Goal: Task Accomplishment & Management: Use online tool/utility

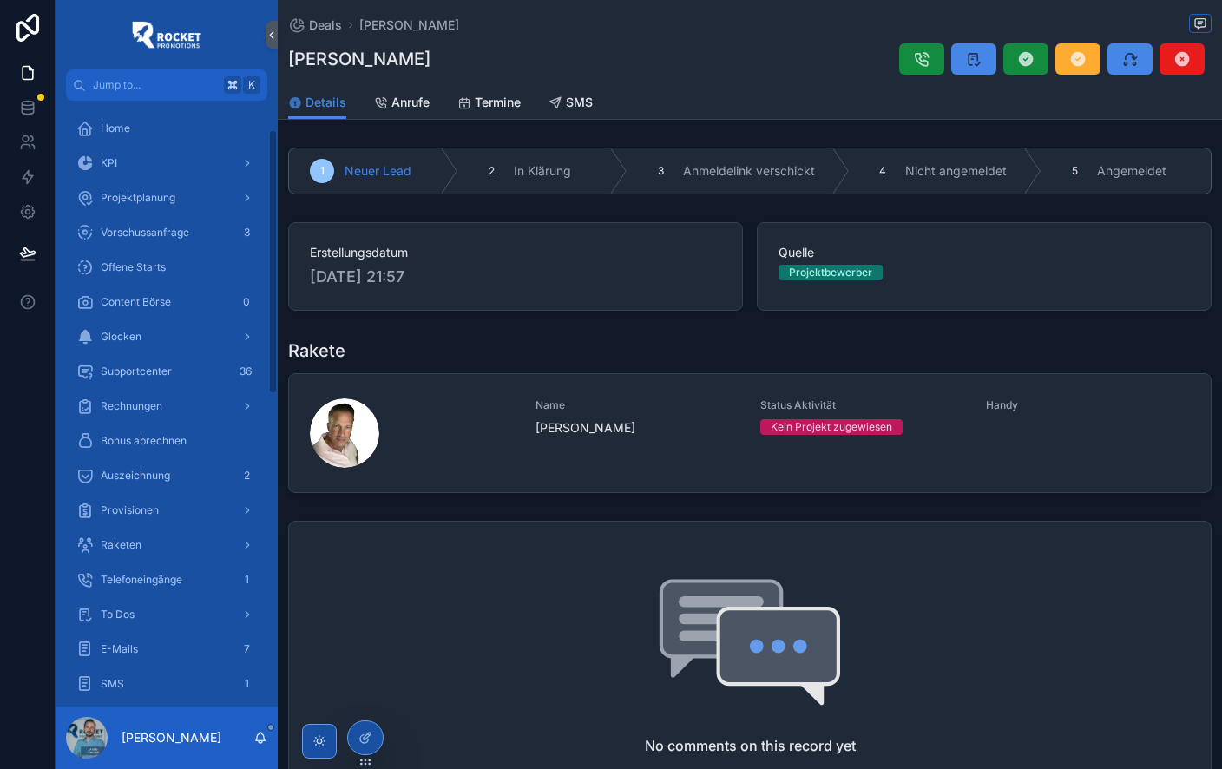
scroll to position [66, 0]
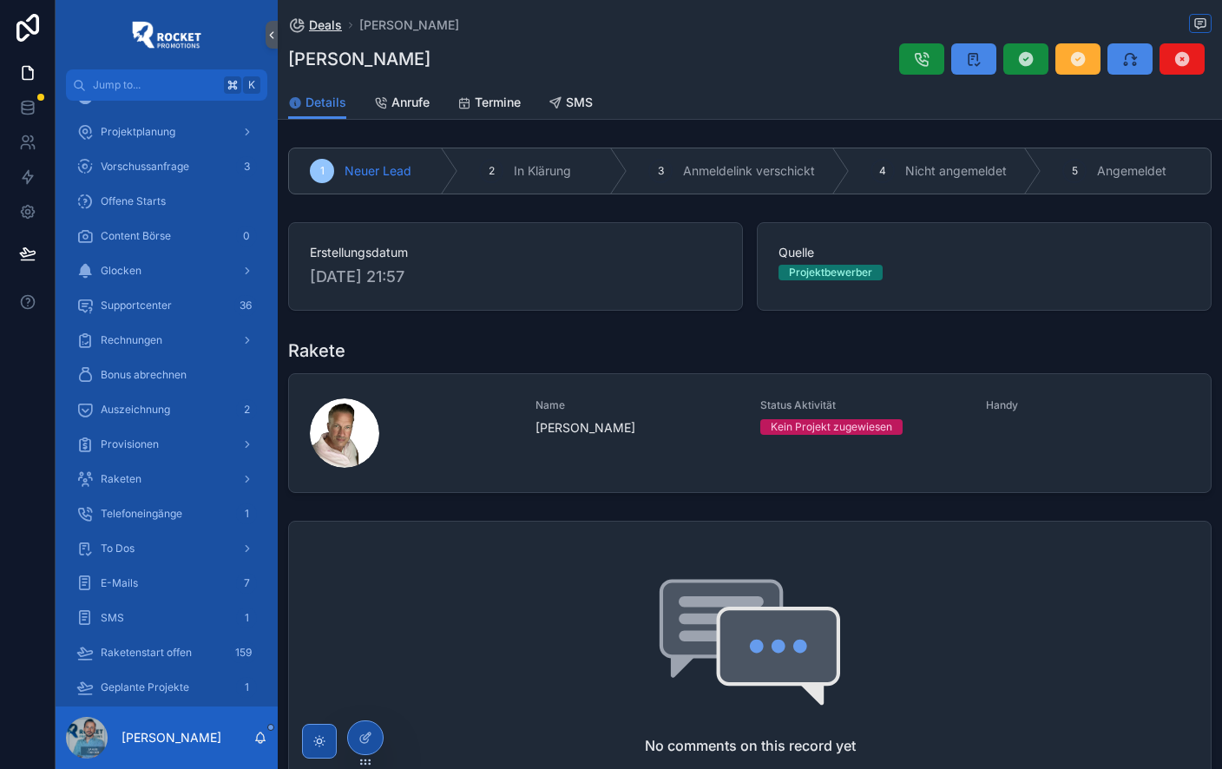
click at [330, 27] on span "Deals" at bounding box center [325, 24] width 33 height 17
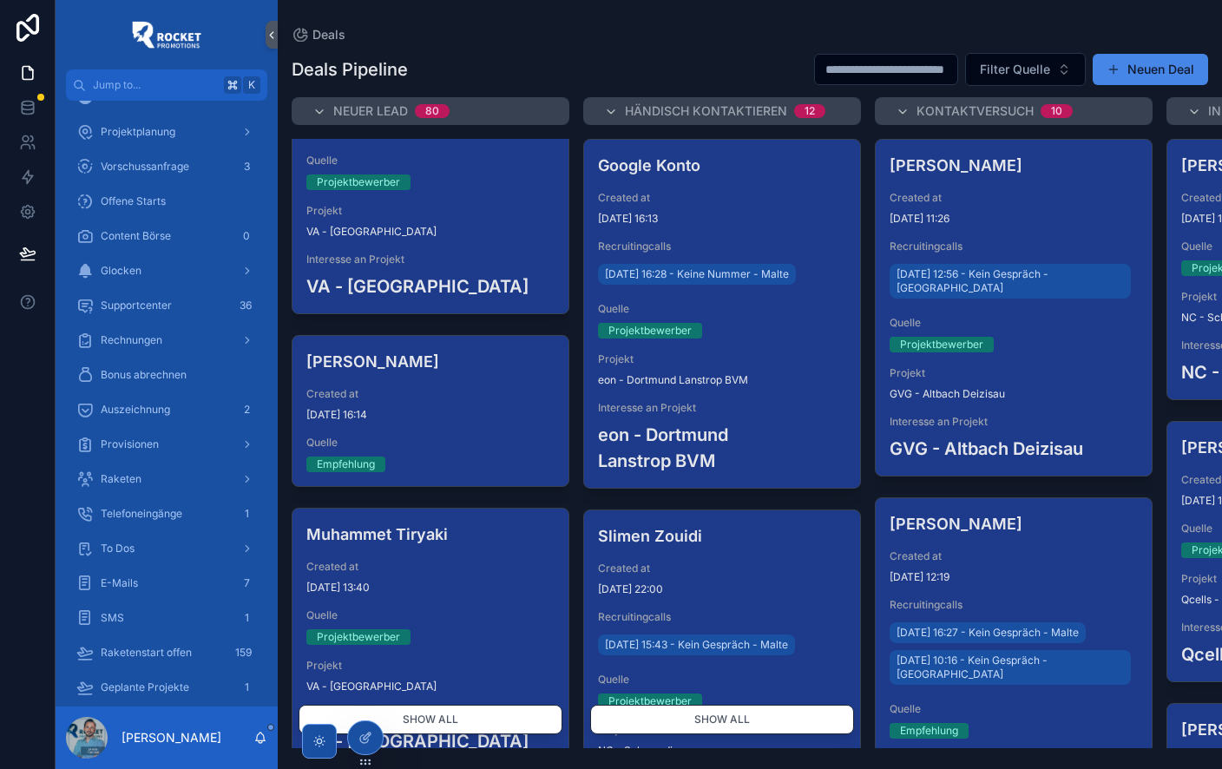
scroll to position [1916, 0]
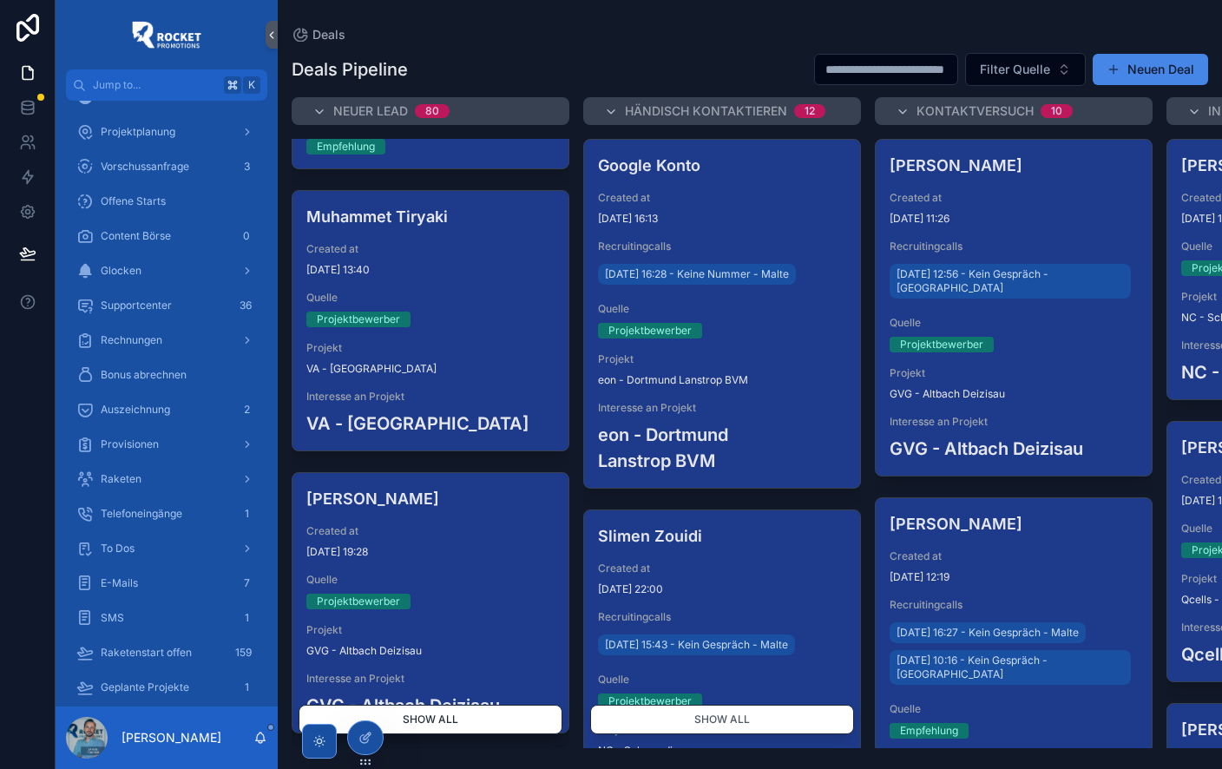
click at [487, 722] on button "Show all" at bounding box center [430, 720] width 264 height 30
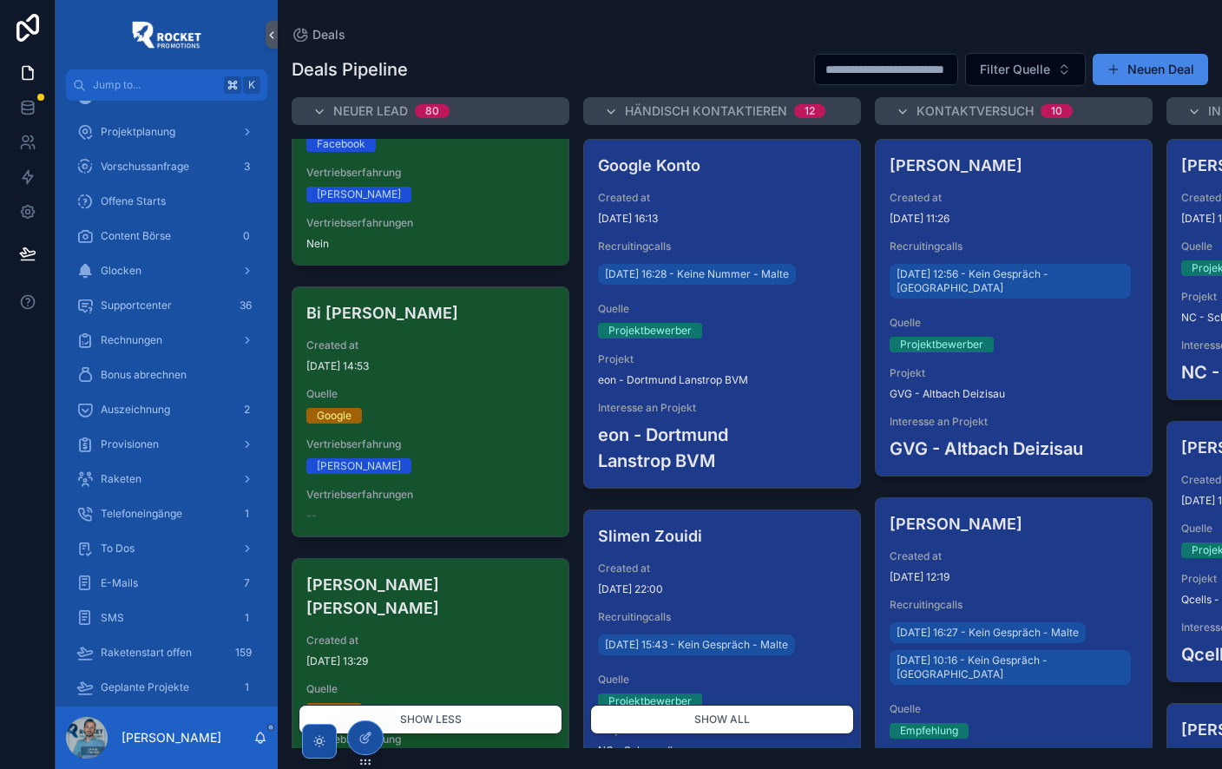
scroll to position [20948, 0]
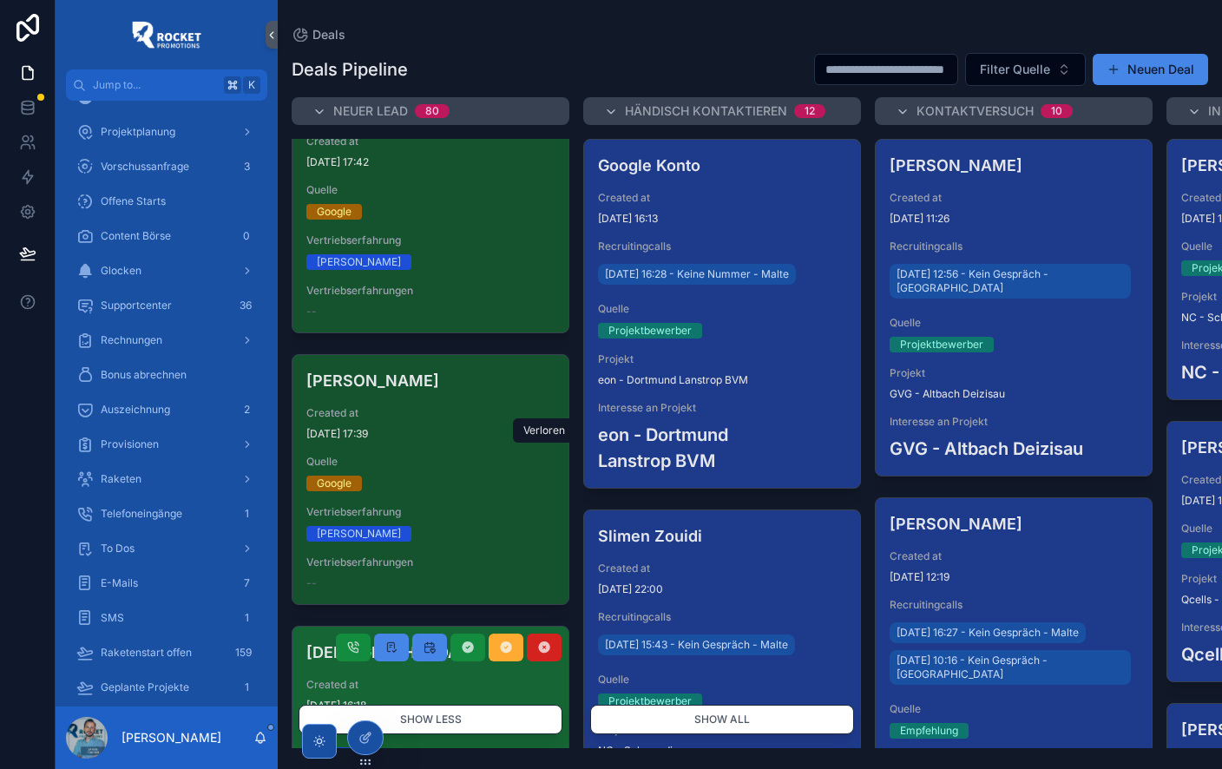
click at [541, 640] on icon at bounding box center [544, 647] width 14 height 14
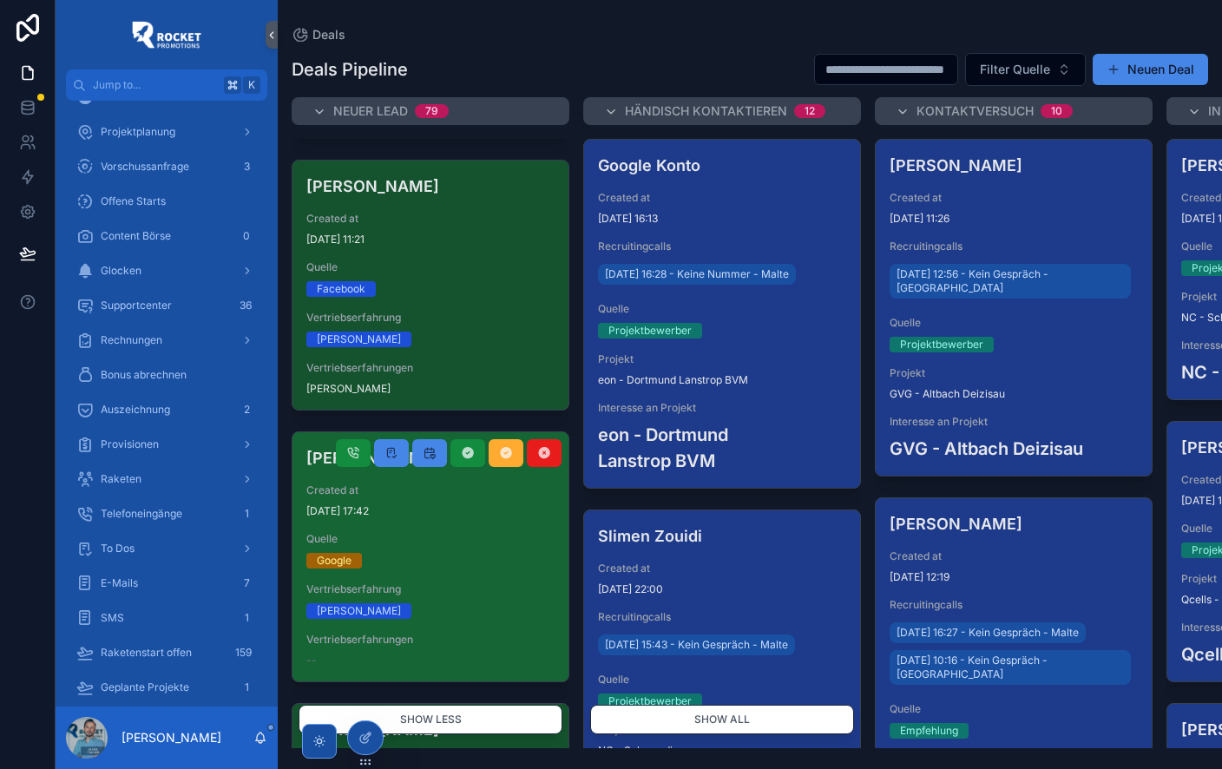
scroll to position [20676, 0]
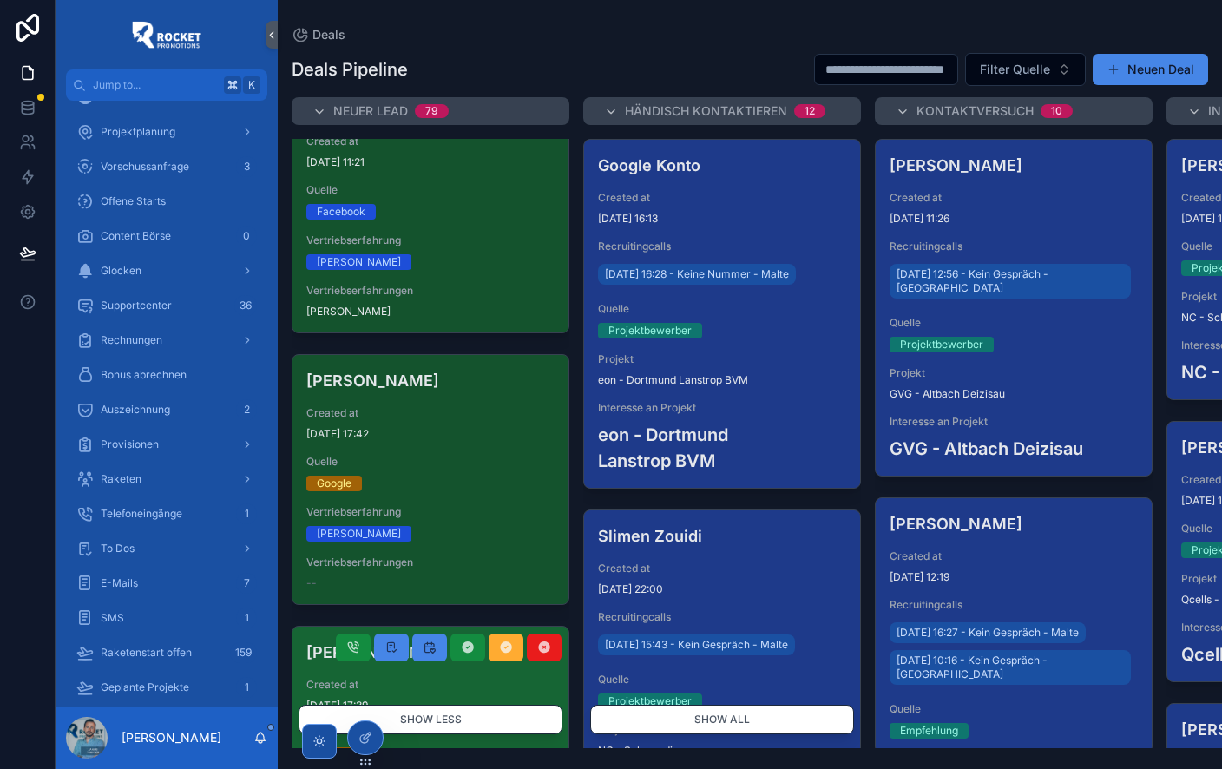
click at [462, 626] on div "Waled Mohamed Created at 18.5.2025 17:39 Quelle Google Vertriebserfahrung Ja Ve…" at bounding box center [430, 750] width 276 height 249
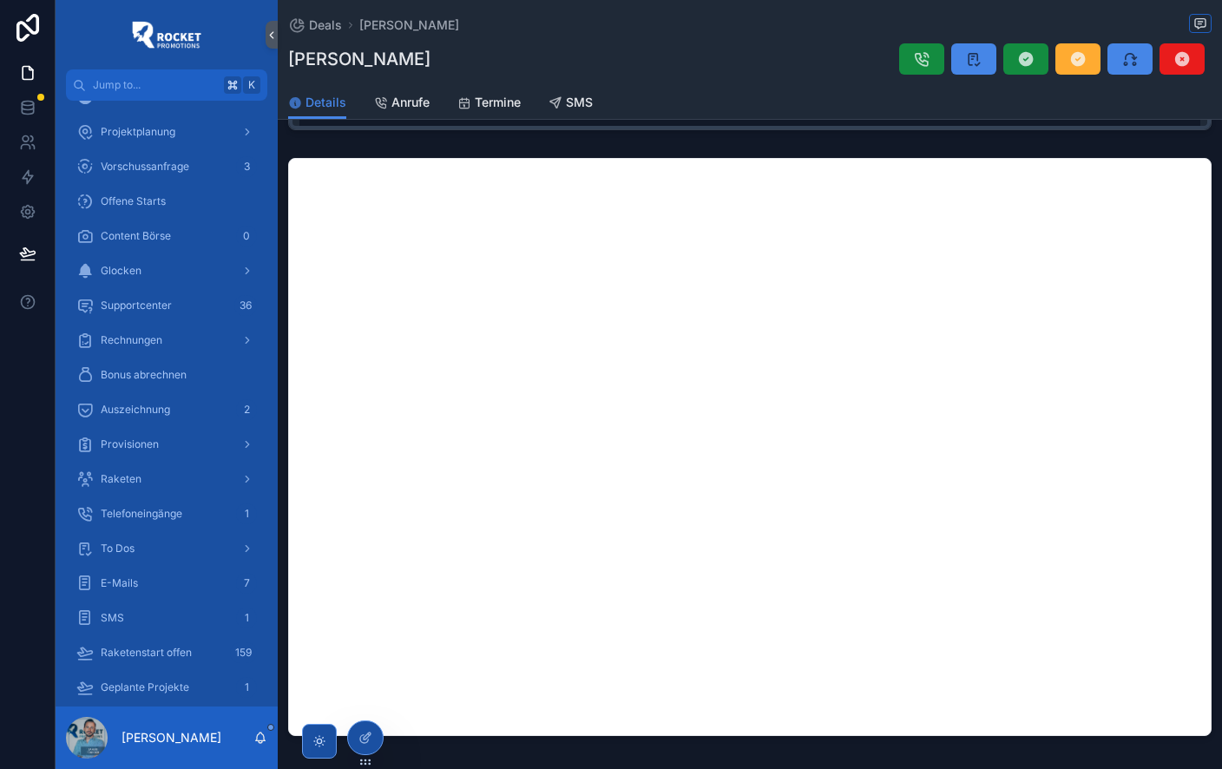
scroll to position [785, 0]
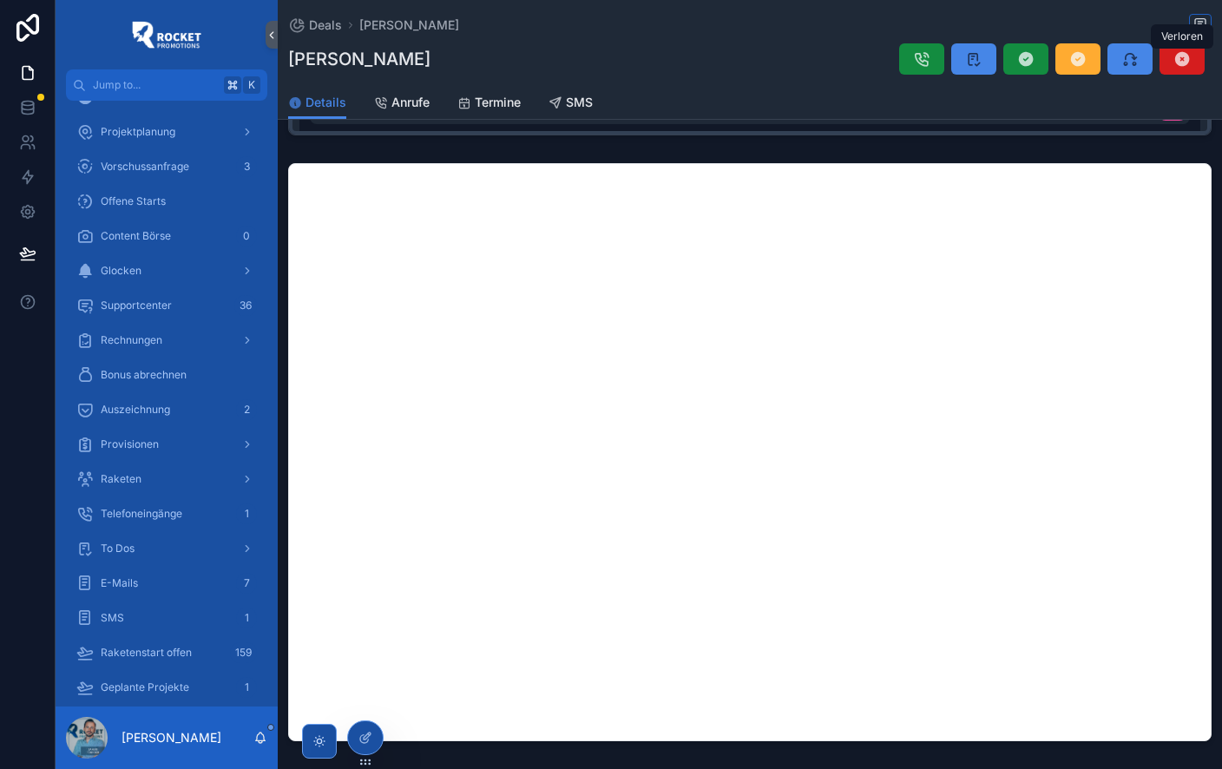
click at [1182, 61] on icon at bounding box center [1181, 58] width 17 height 17
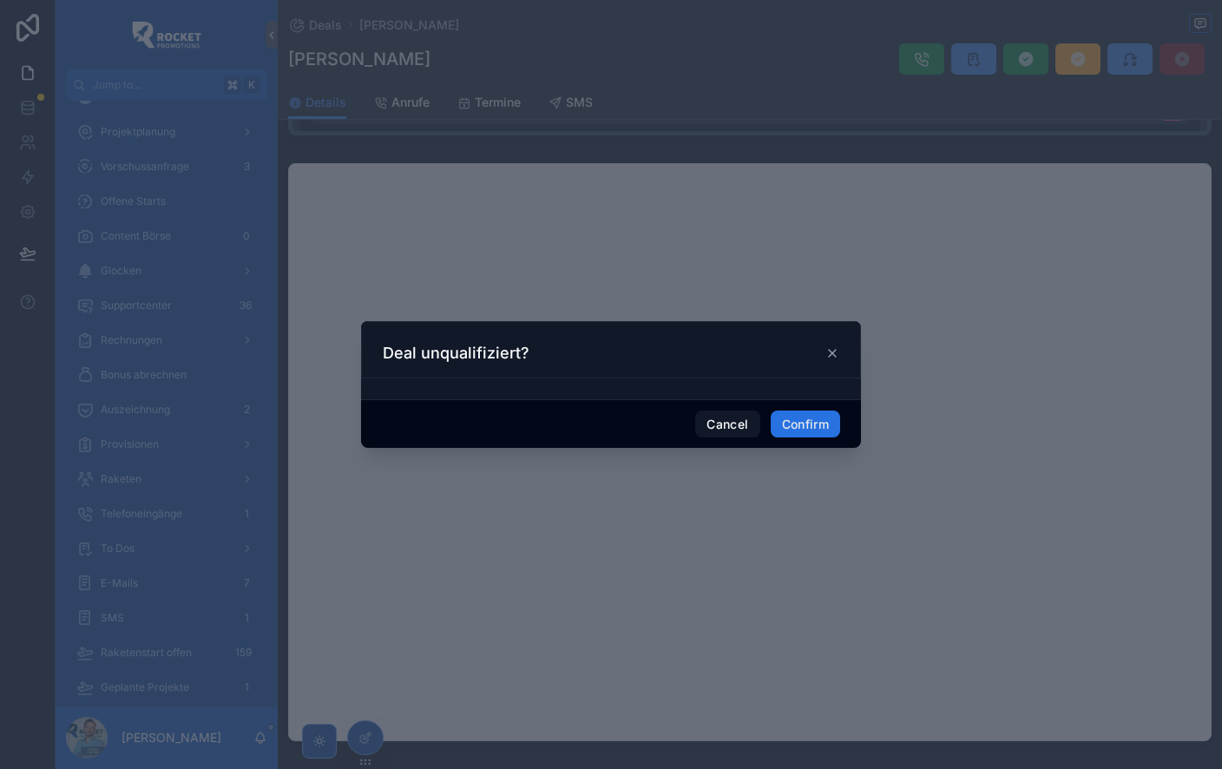
click at [803, 424] on button "Confirm" at bounding box center [805, 424] width 69 height 28
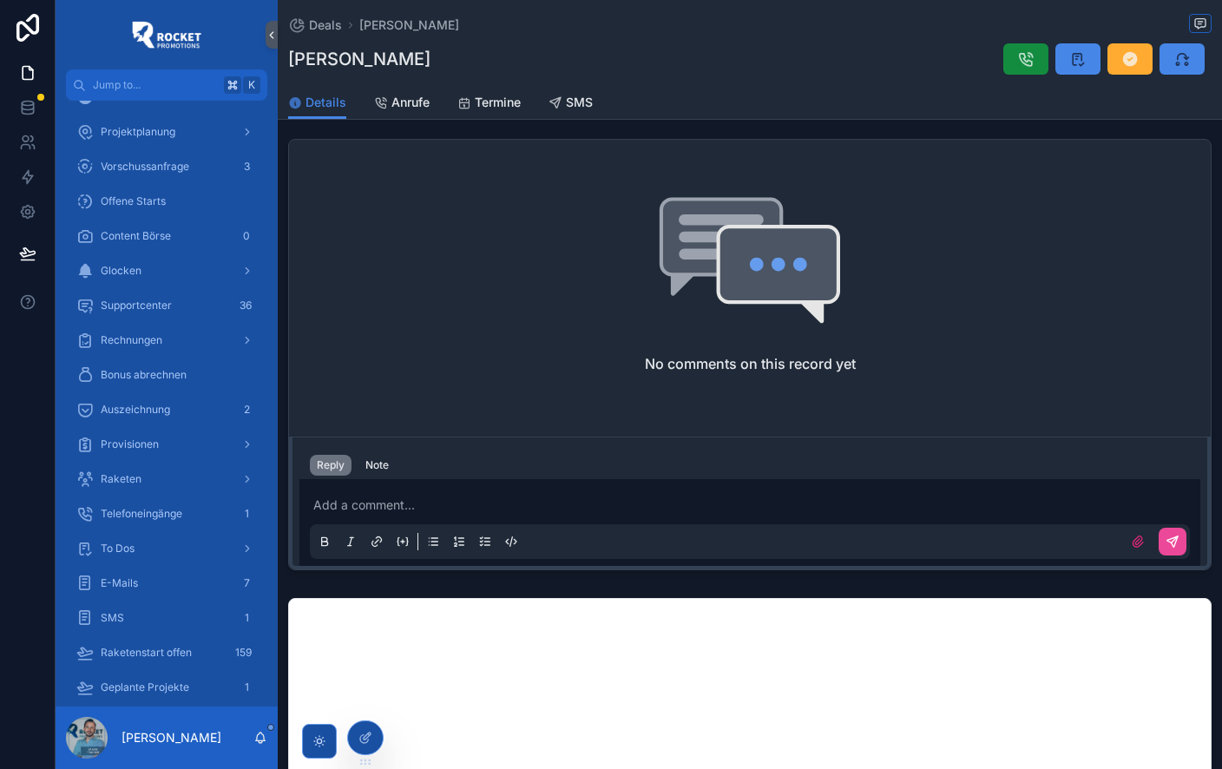
scroll to position [346, 0]
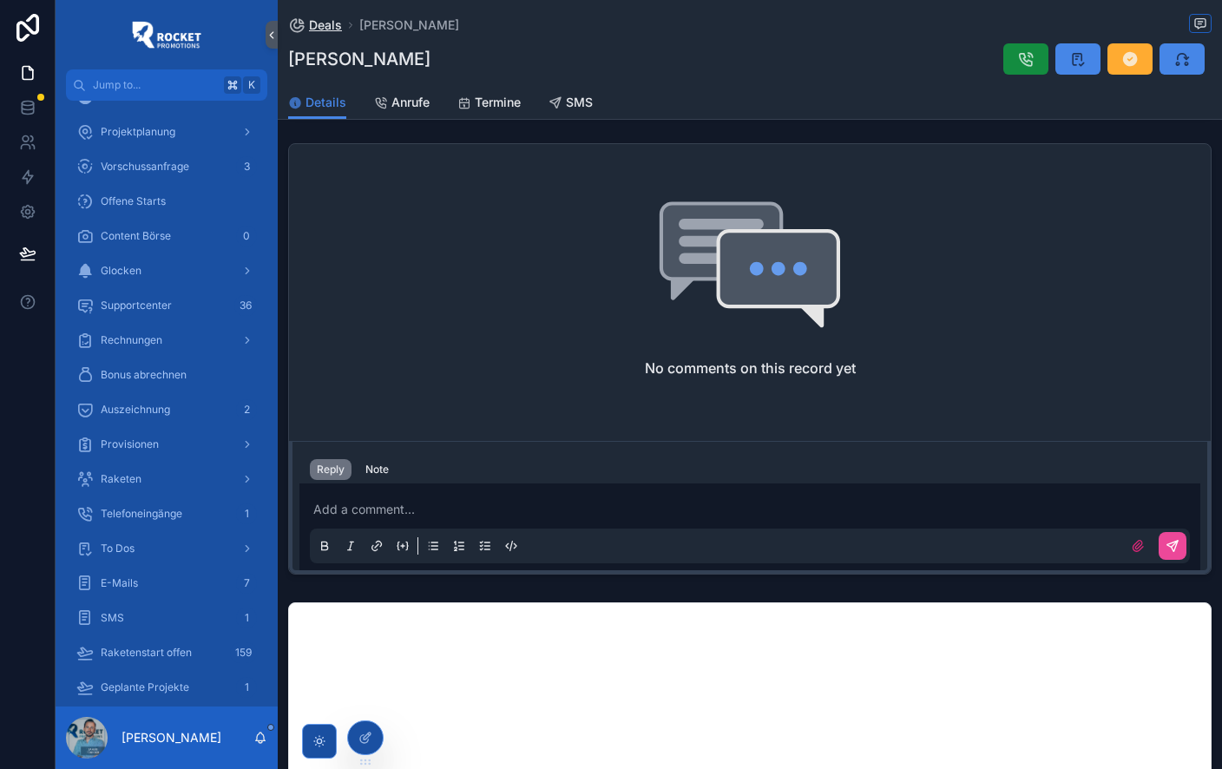
click at [322, 26] on span "Deals" at bounding box center [325, 24] width 33 height 17
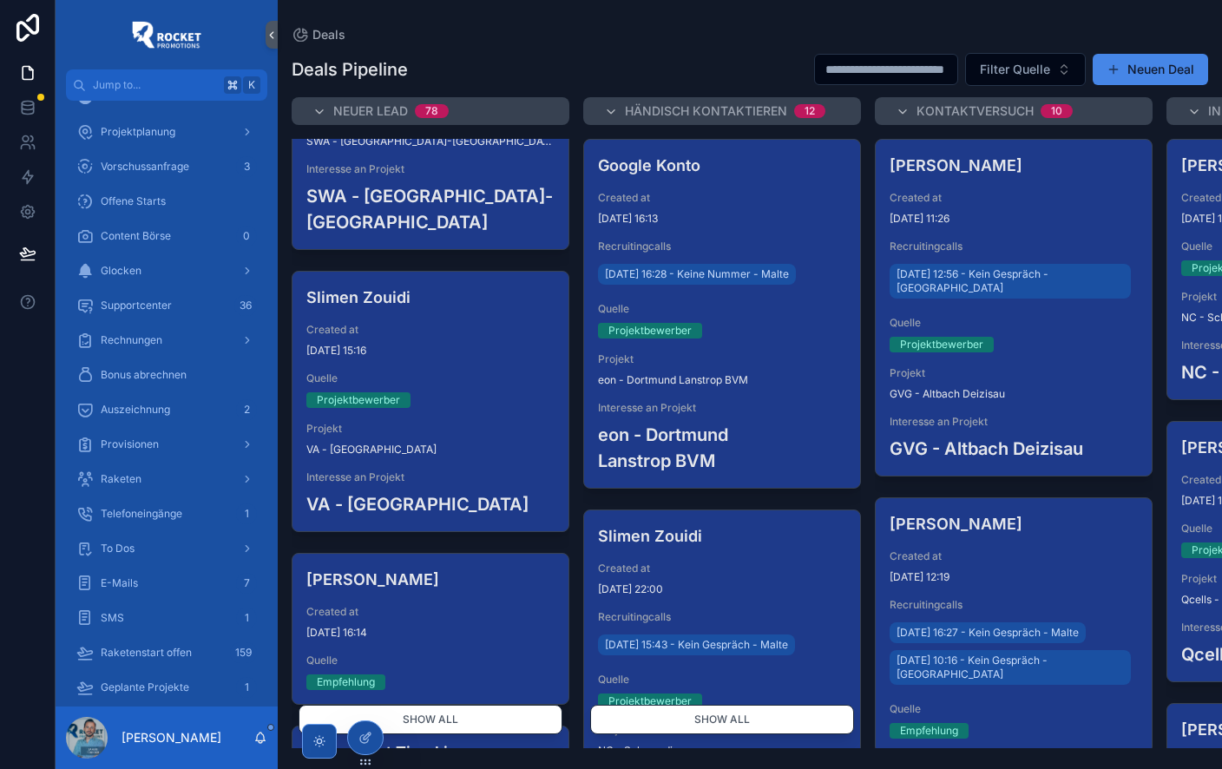
scroll to position [1916, 0]
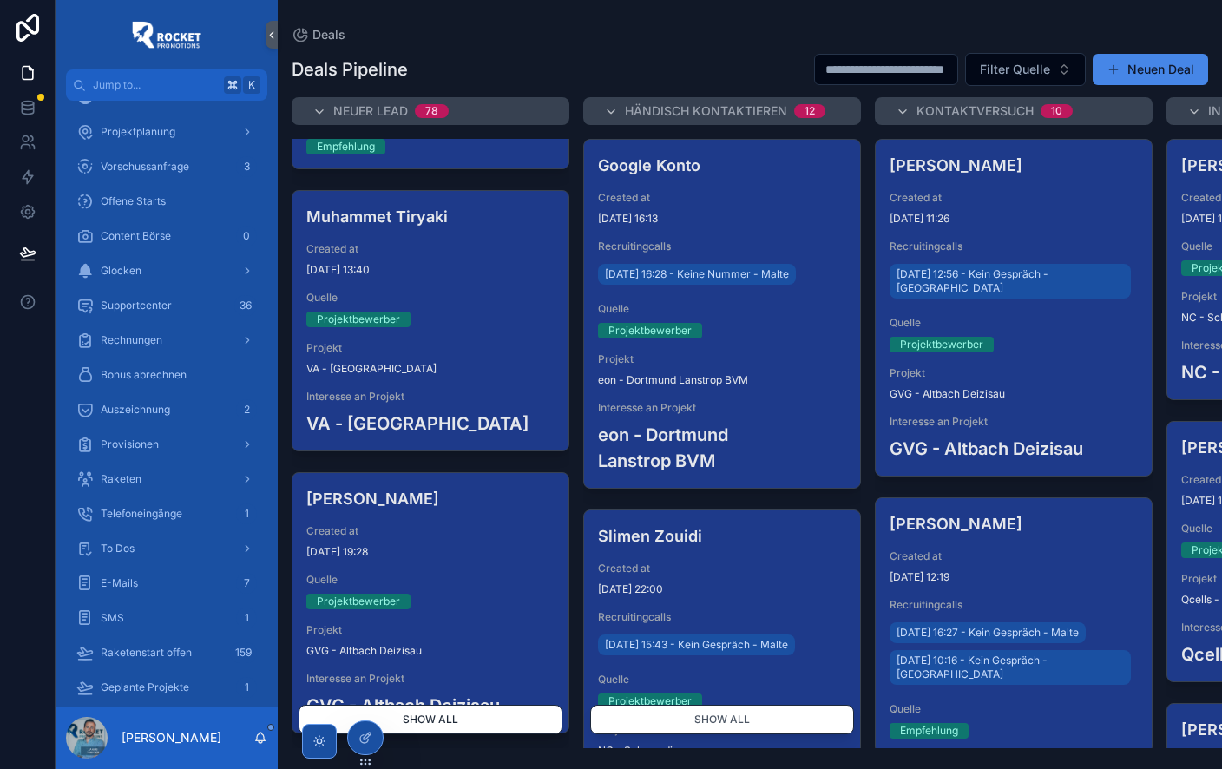
click at [457, 718] on button "Show all" at bounding box center [430, 720] width 264 height 30
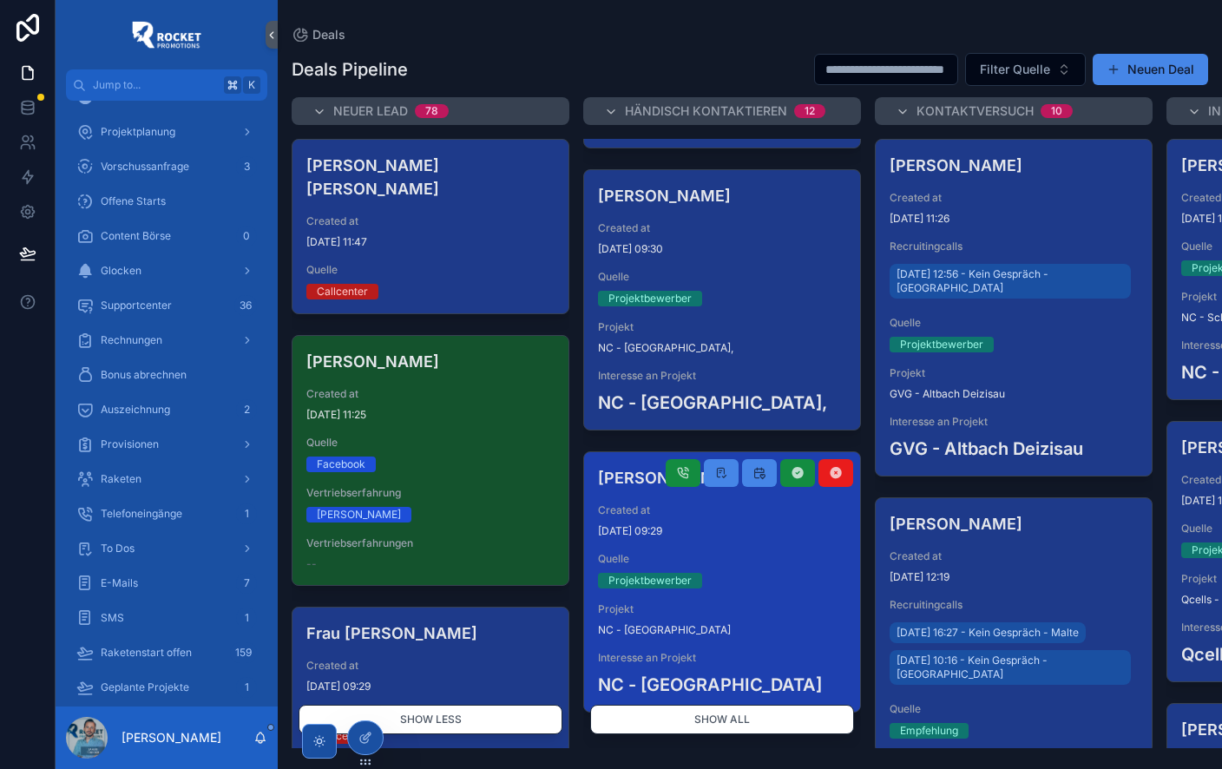
scroll to position [2530, 0]
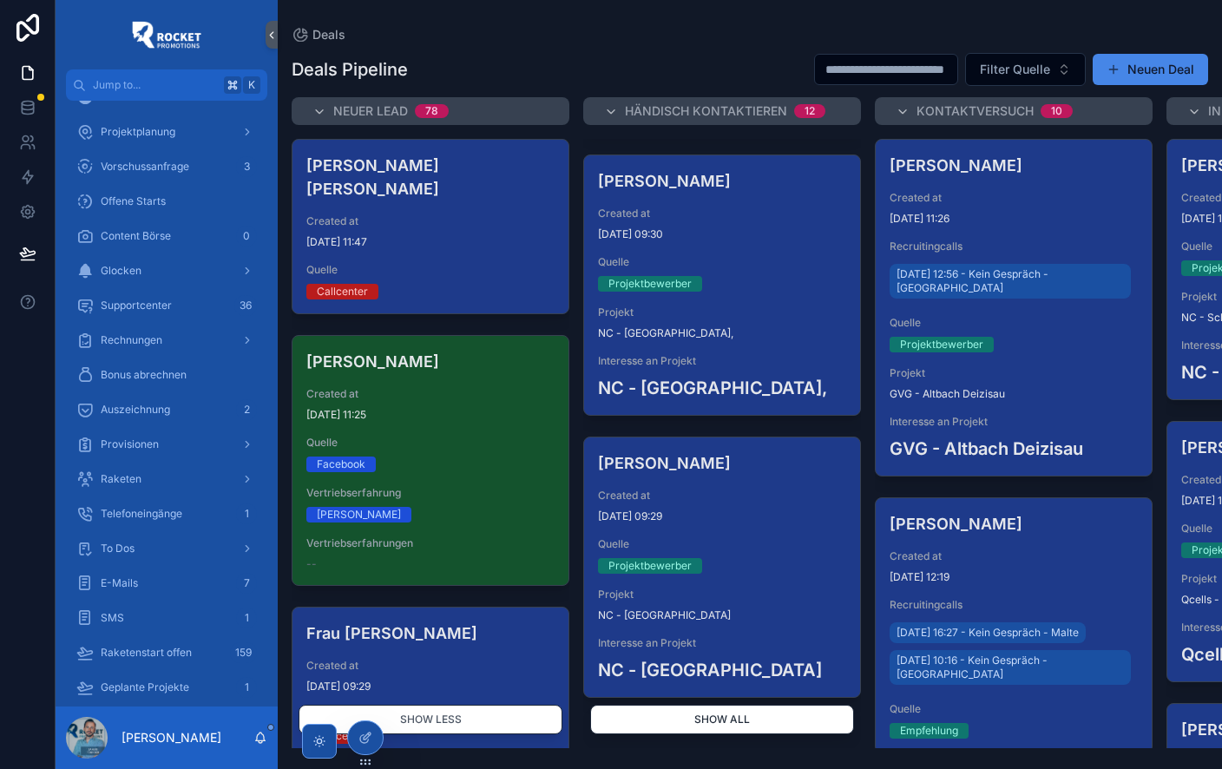
click at [763, 718] on button "Show all" at bounding box center [722, 720] width 264 height 30
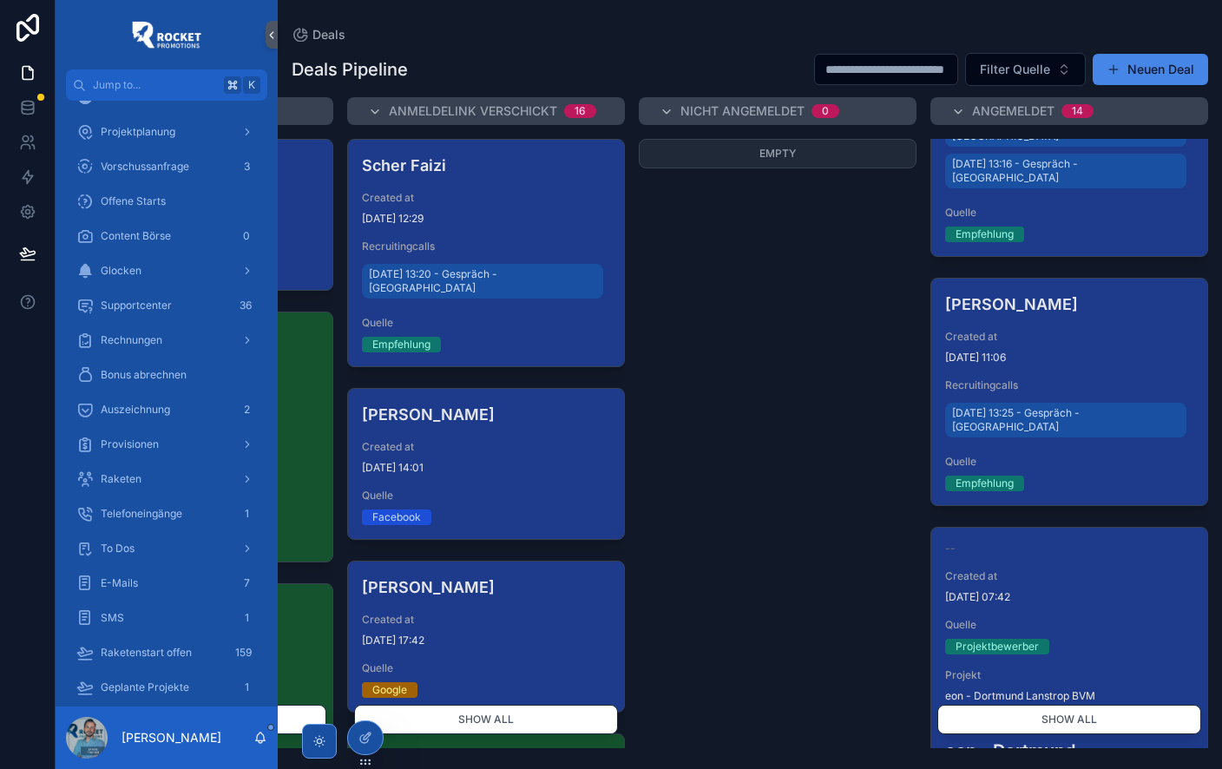
scroll to position [0, 0]
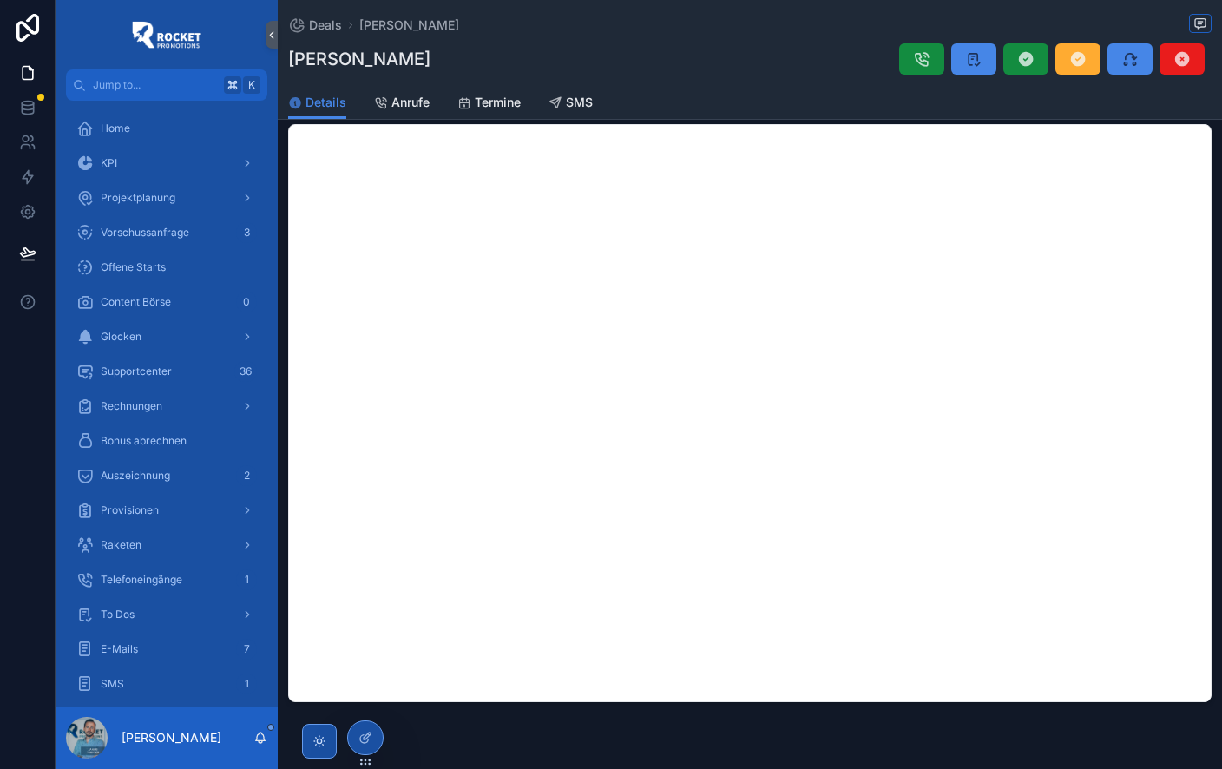
scroll to position [822, 0]
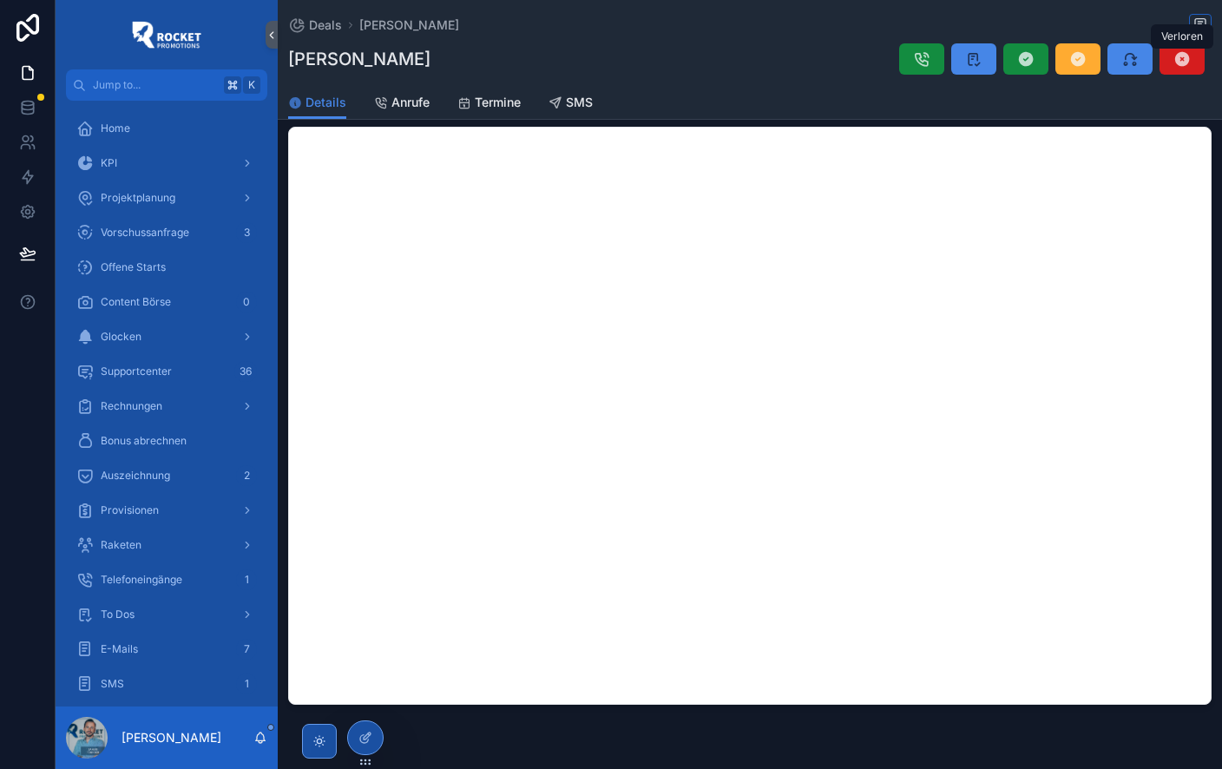
click at [1186, 55] on icon "scrollable content" at bounding box center [1181, 58] width 17 height 17
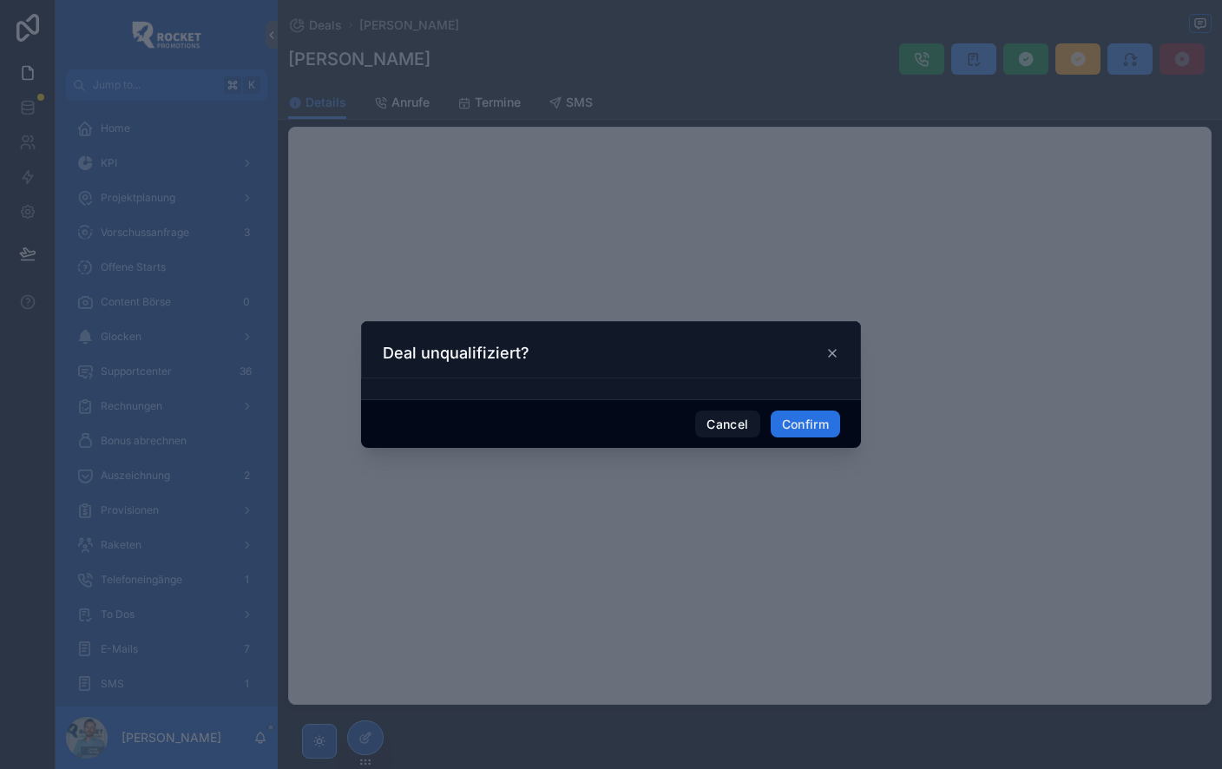
click at [816, 424] on button "Confirm" at bounding box center [805, 424] width 69 height 28
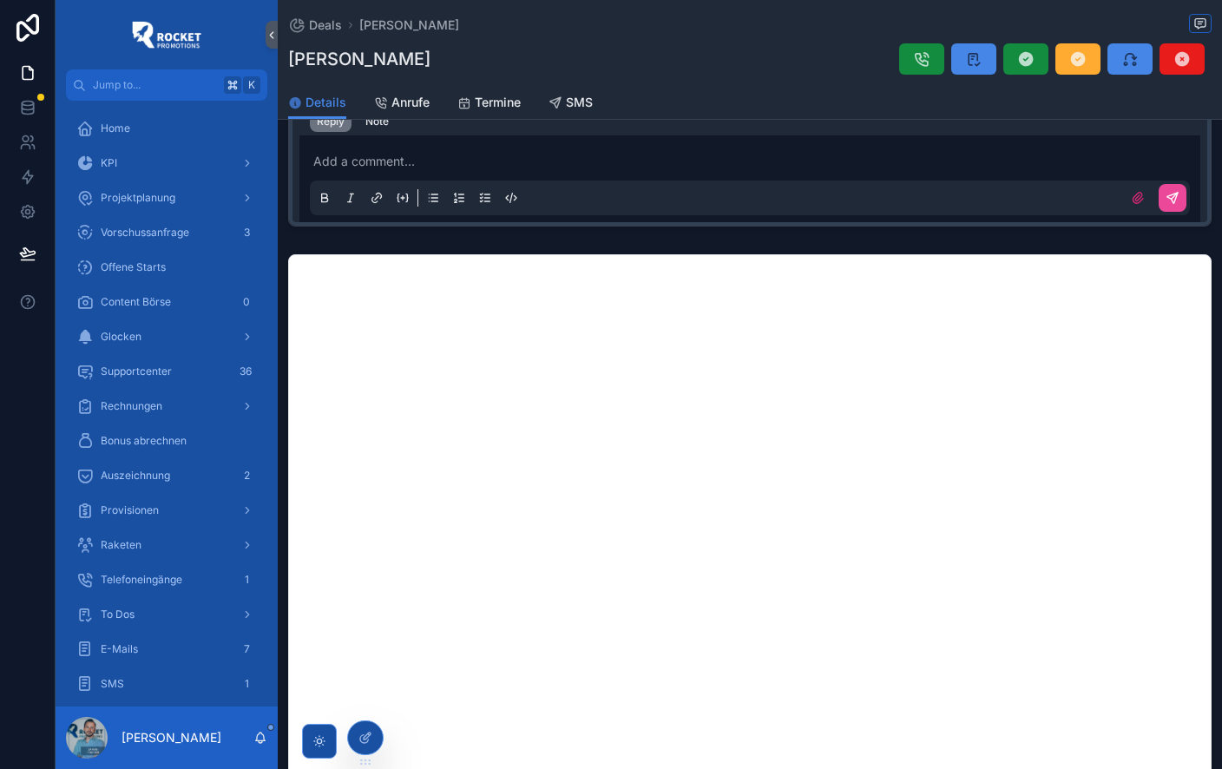
scroll to position [876, 0]
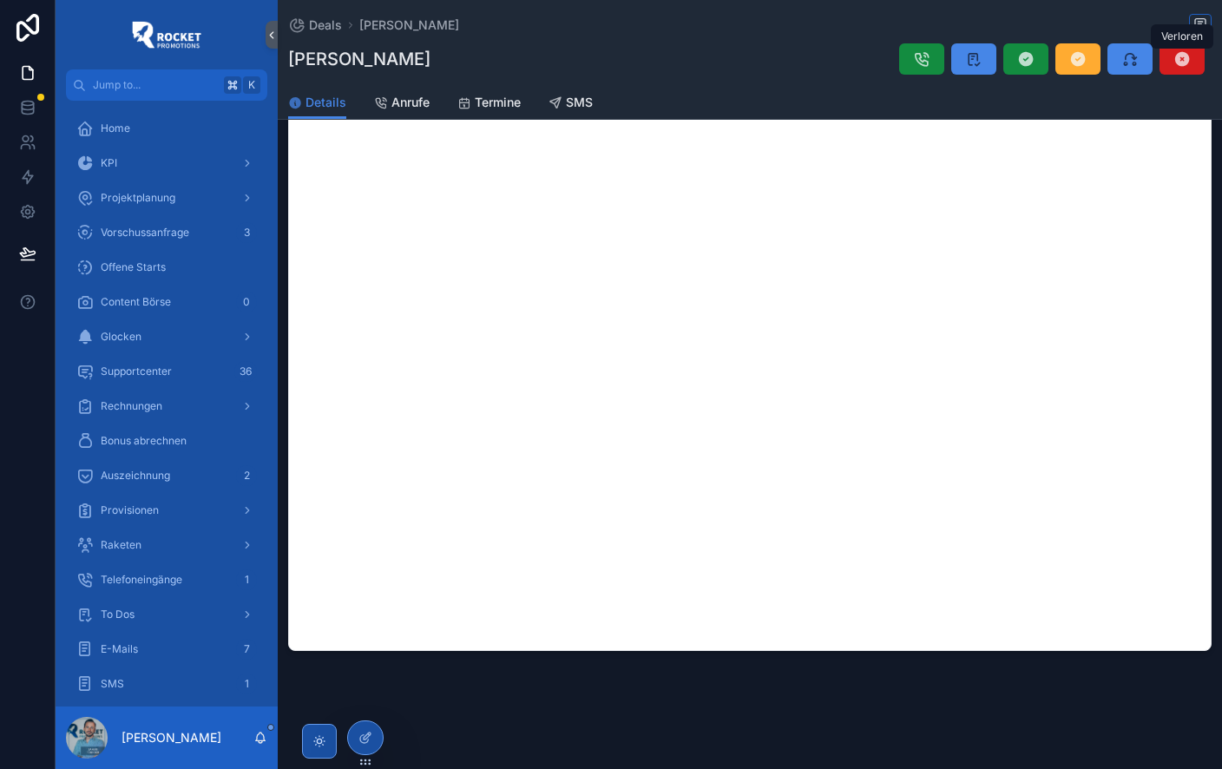
click at [1184, 62] on icon "scrollable content" at bounding box center [1181, 58] width 17 height 17
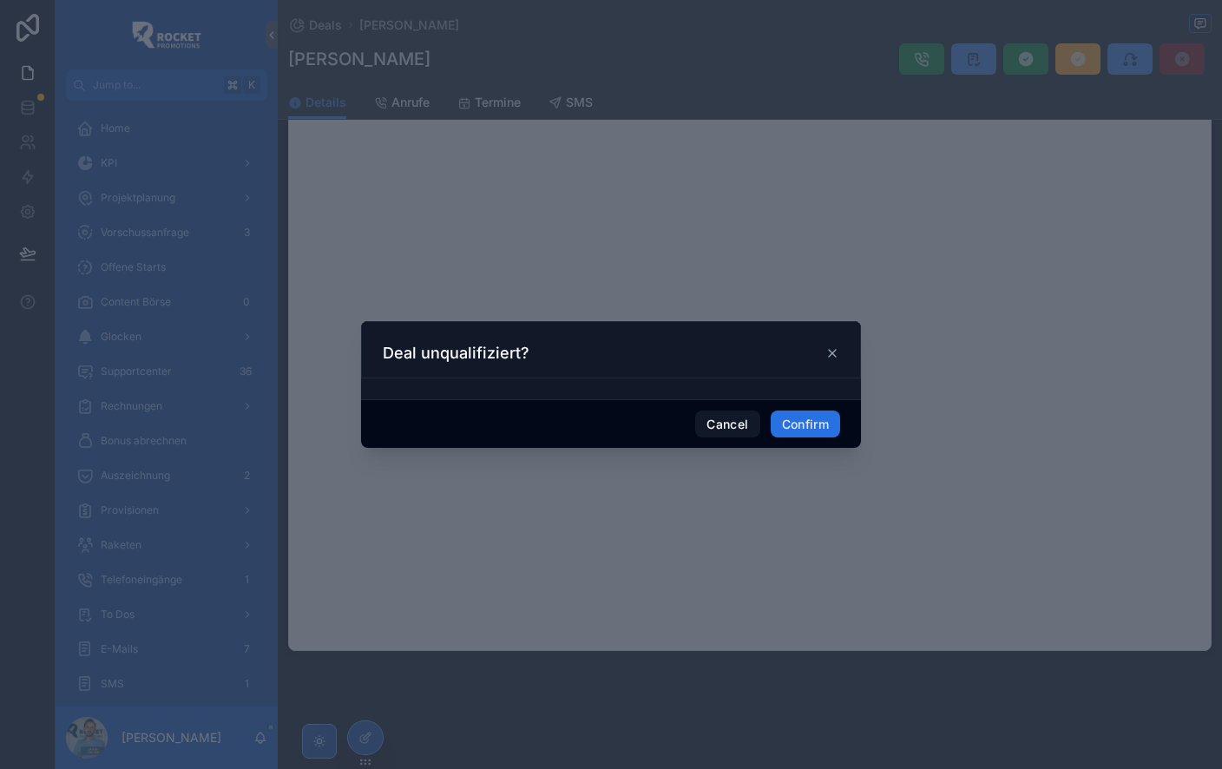
click at [833, 419] on button "Confirm" at bounding box center [805, 424] width 69 height 28
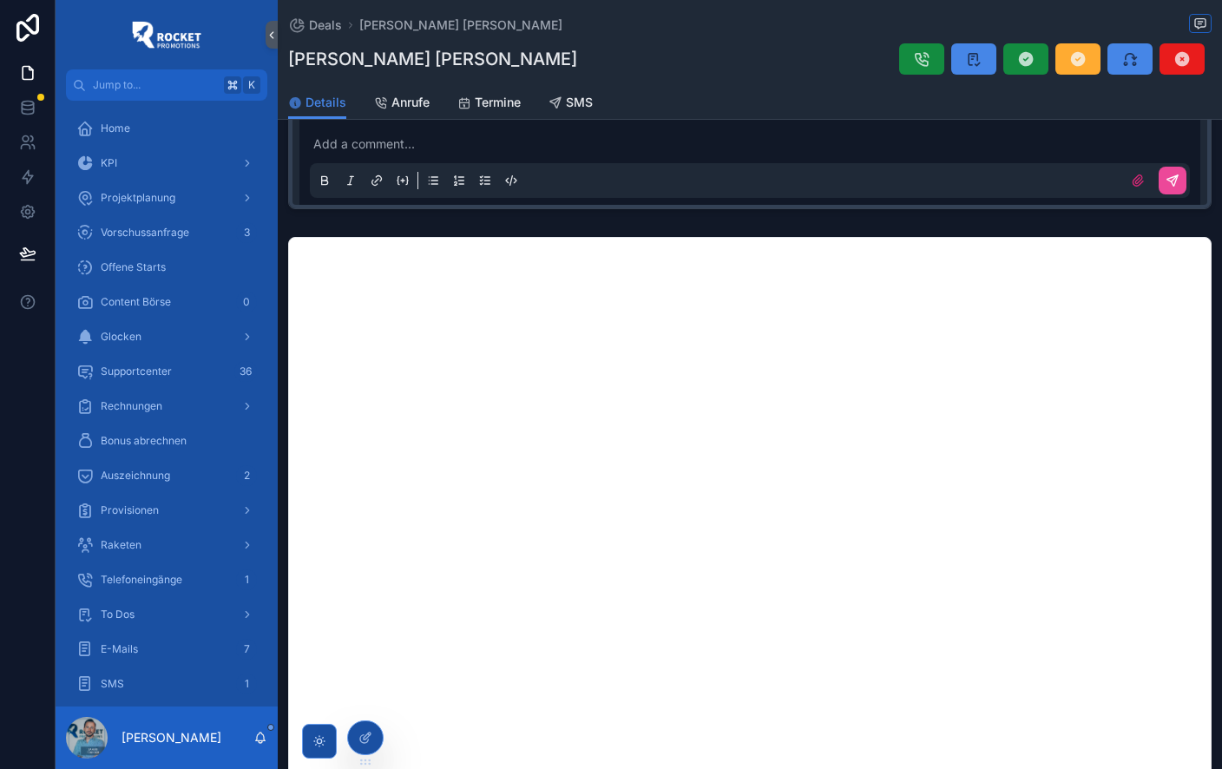
scroll to position [822, 0]
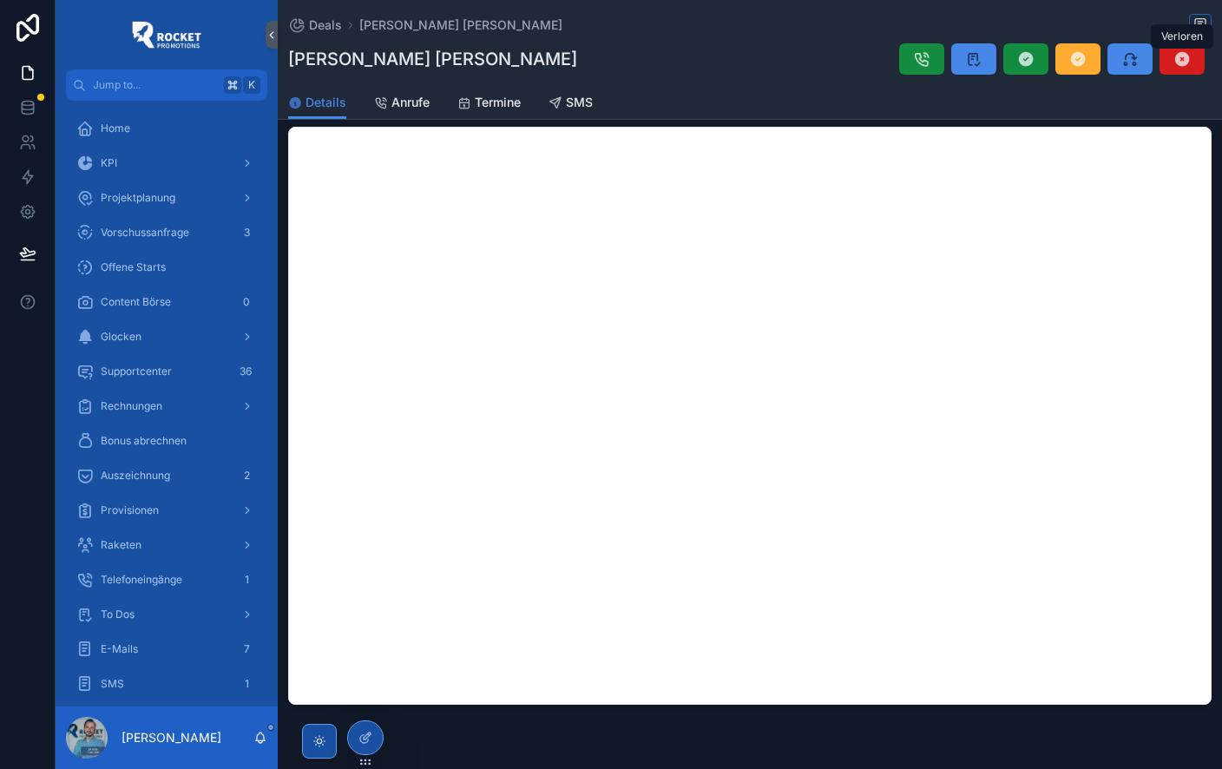
click at [1184, 61] on icon "scrollable content" at bounding box center [1181, 58] width 17 height 17
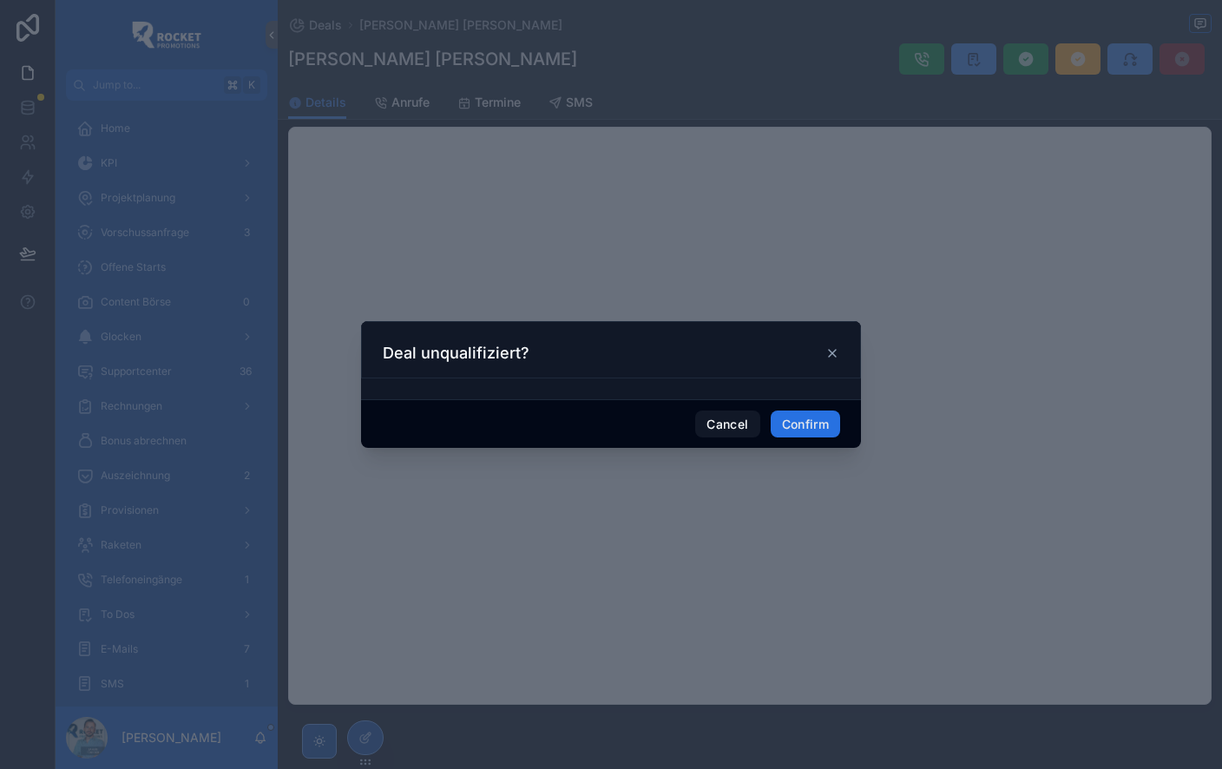
drag, startPoint x: 828, startPoint y: 424, endPoint x: 443, endPoint y: 16, distance: 561.6
click at [828, 424] on button "Confirm" at bounding box center [805, 424] width 69 height 28
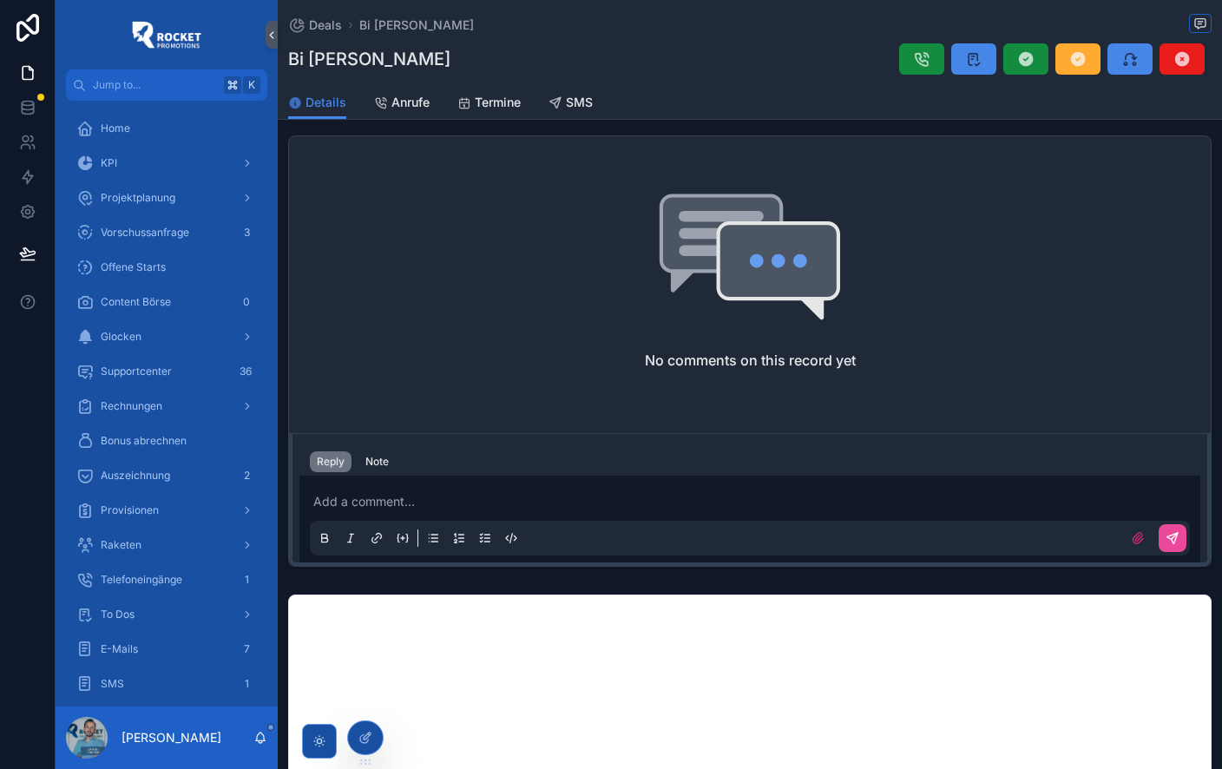
scroll to position [796, 0]
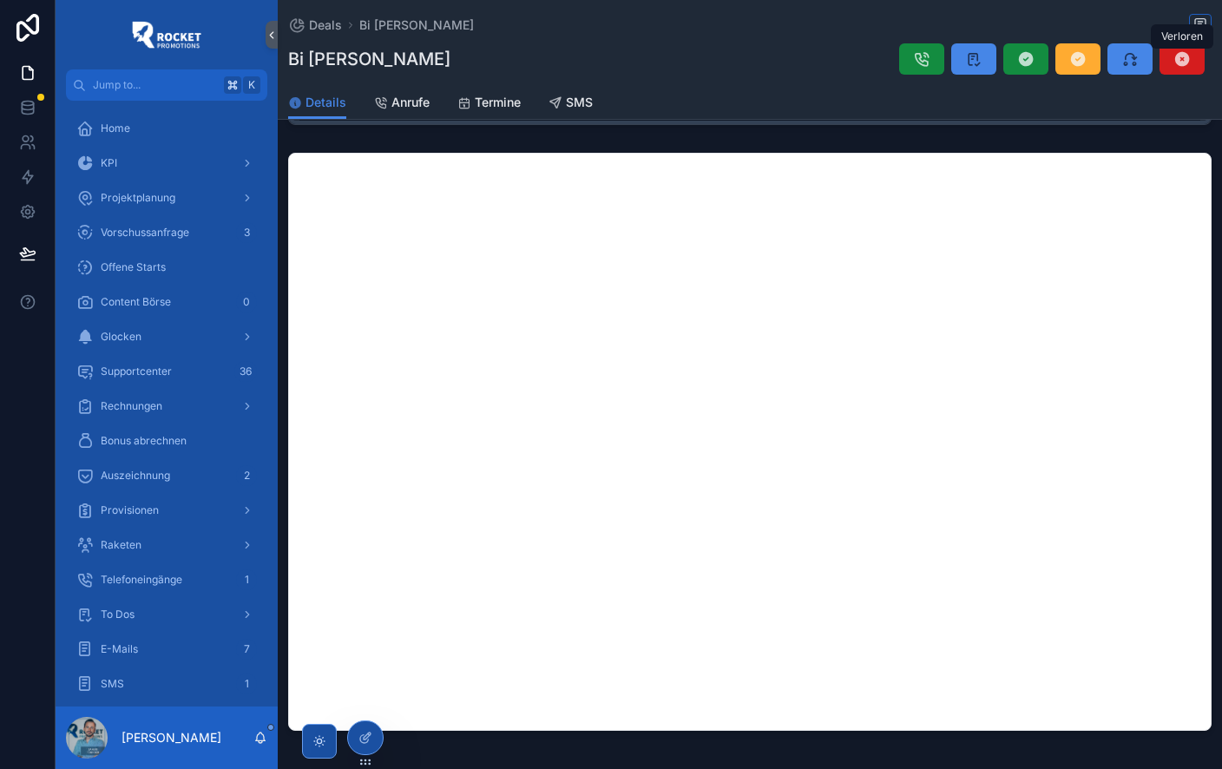
click at [1178, 63] on icon "scrollable content" at bounding box center [1181, 58] width 17 height 17
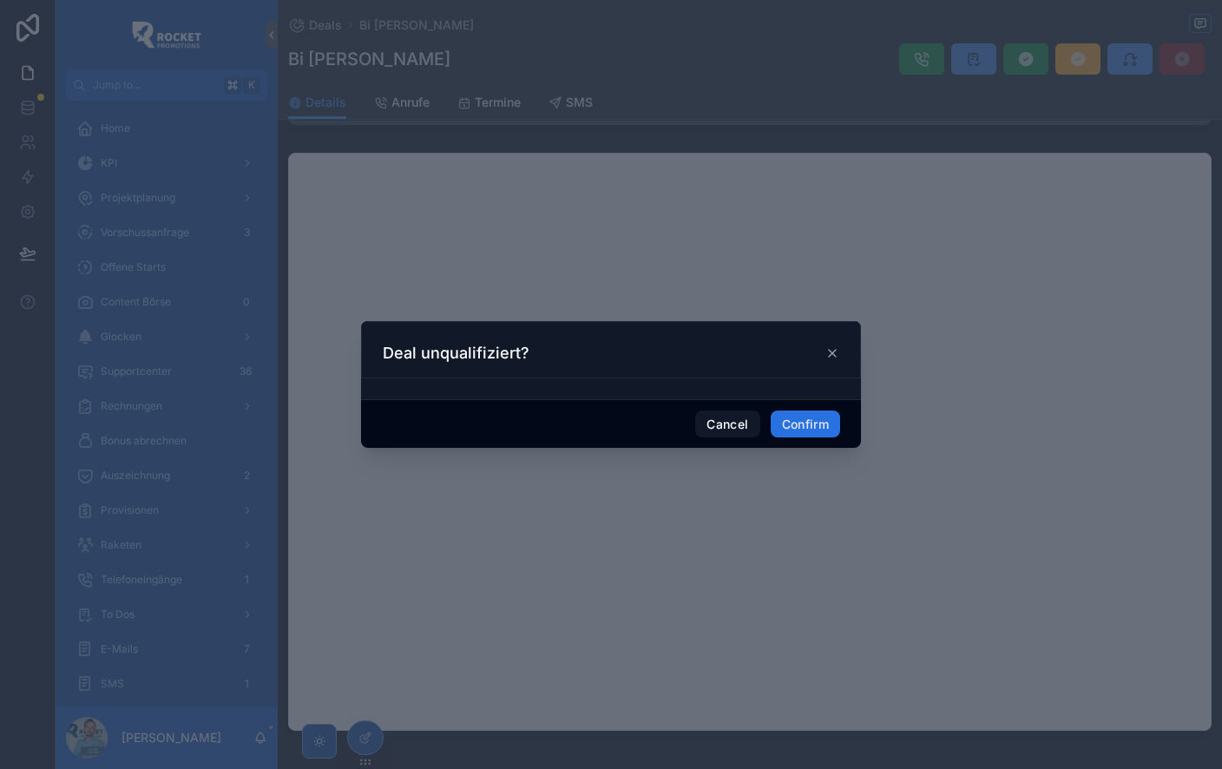
click at [794, 424] on button "Confirm" at bounding box center [805, 424] width 69 height 28
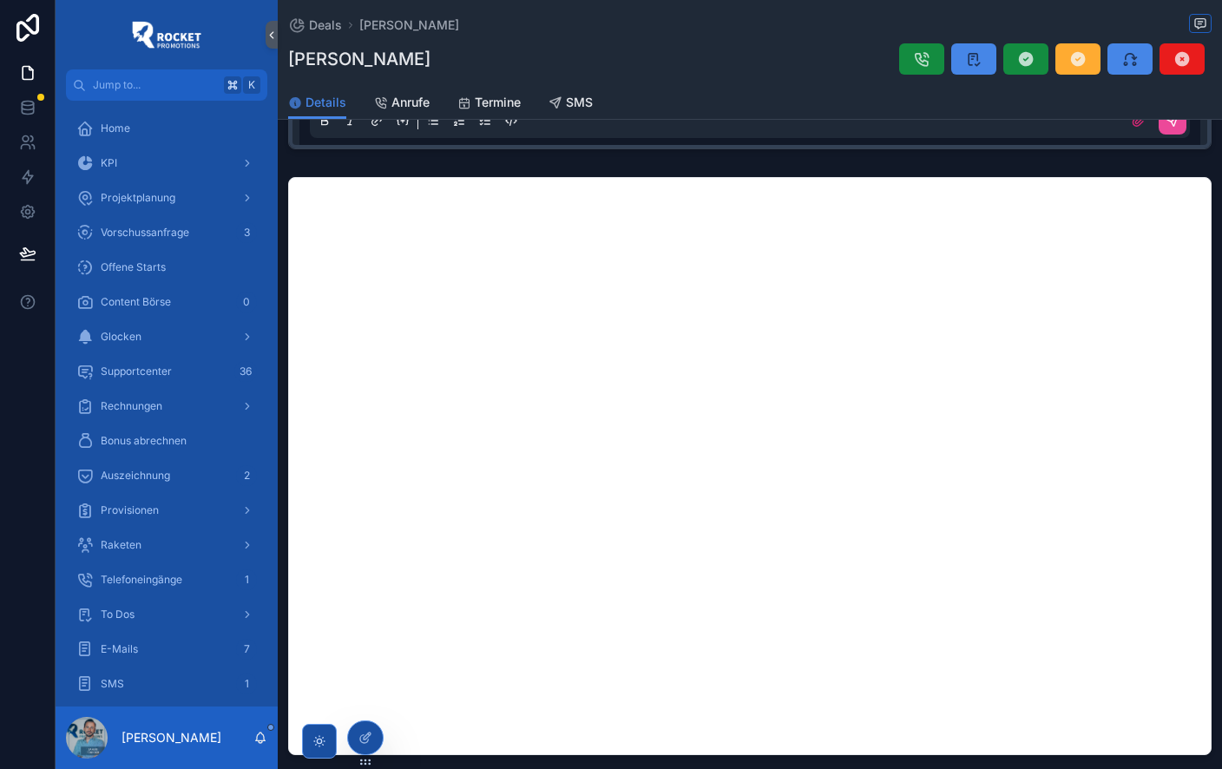
scroll to position [876, 0]
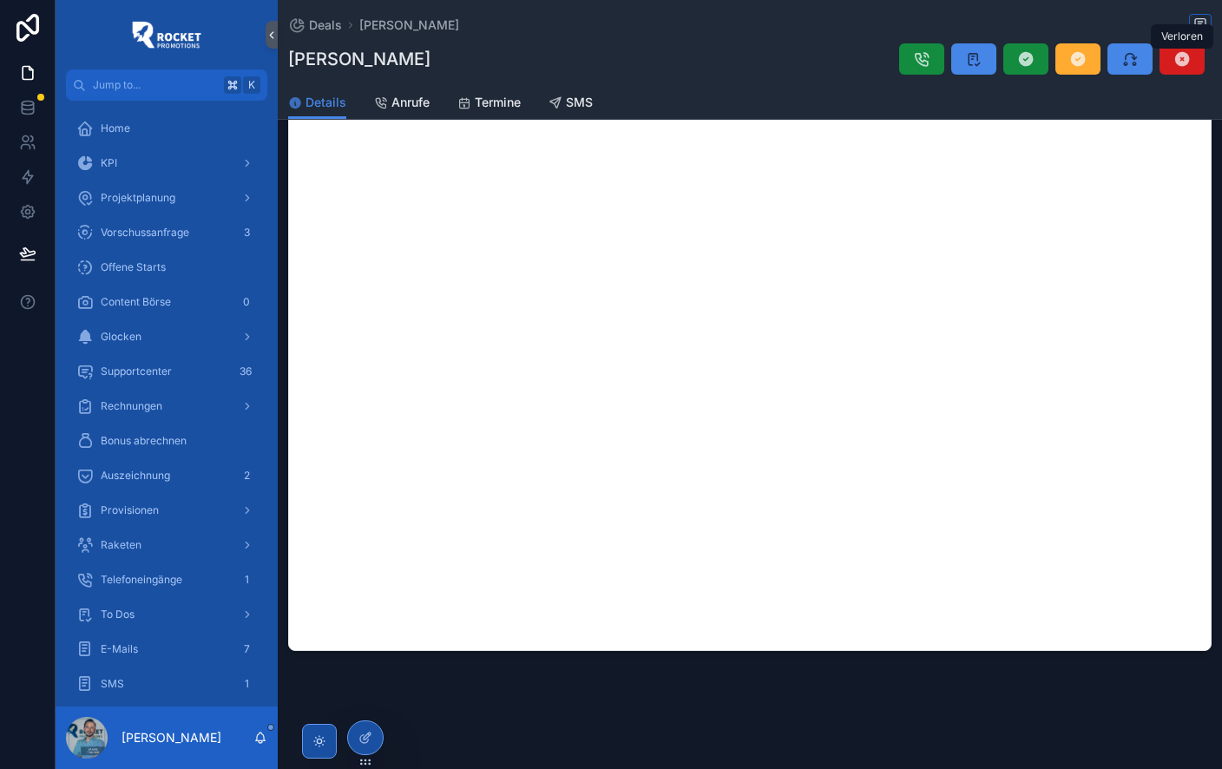
click at [1182, 59] on icon "scrollable content" at bounding box center [1181, 58] width 17 height 17
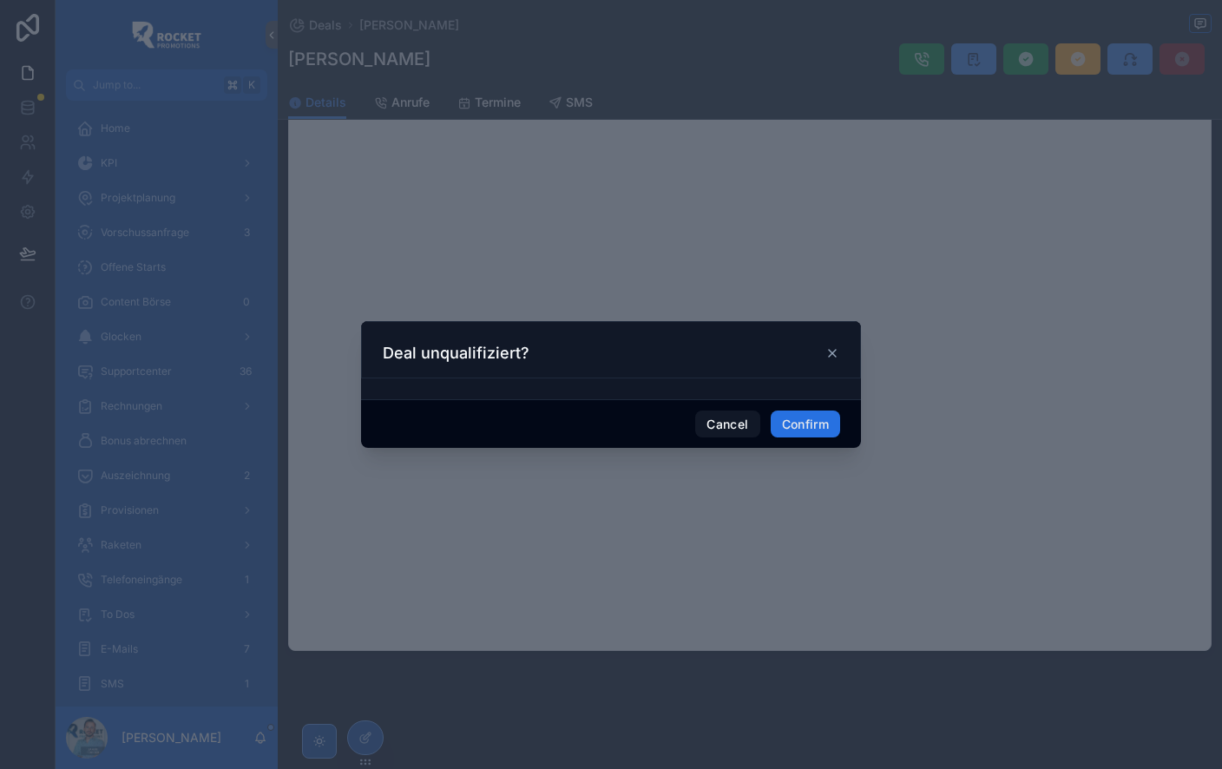
drag, startPoint x: 801, startPoint y: 421, endPoint x: 731, endPoint y: 227, distance: 205.6
click at [801, 421] on button "Confirm" at bounding box center [805, 424] width 69 height 28
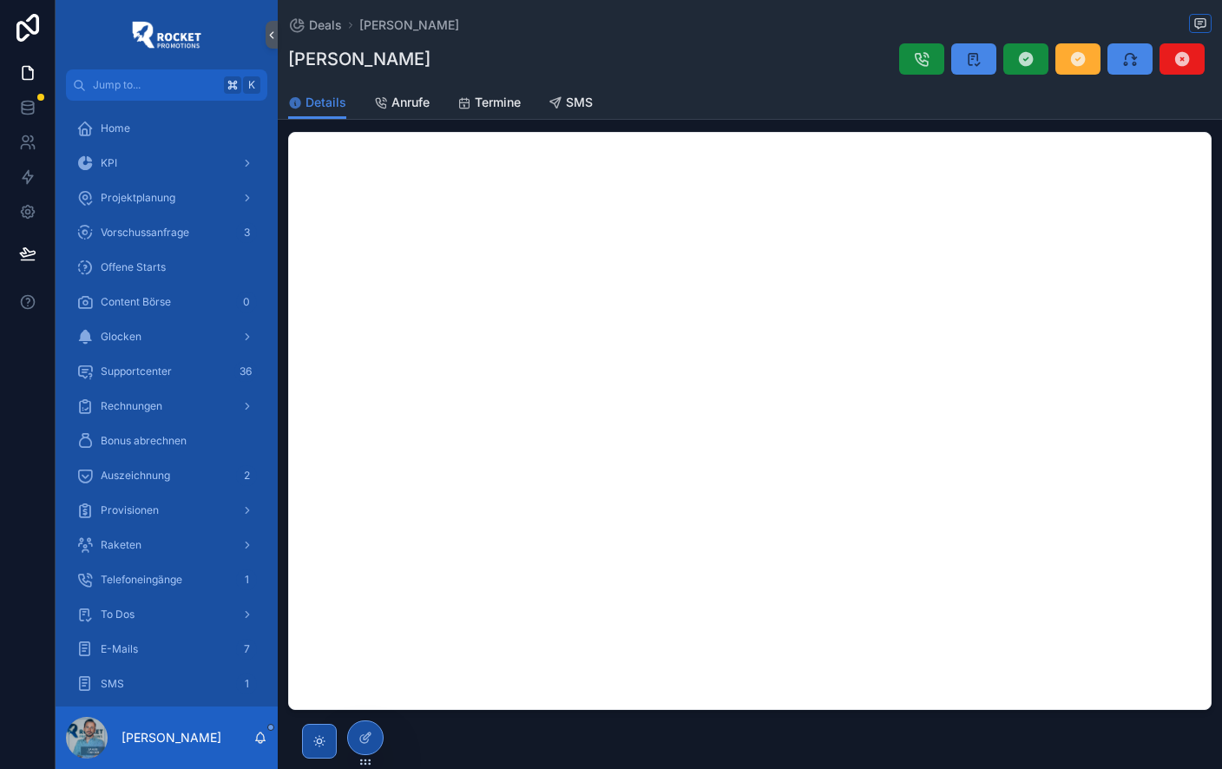
scroll to position [838, 0]
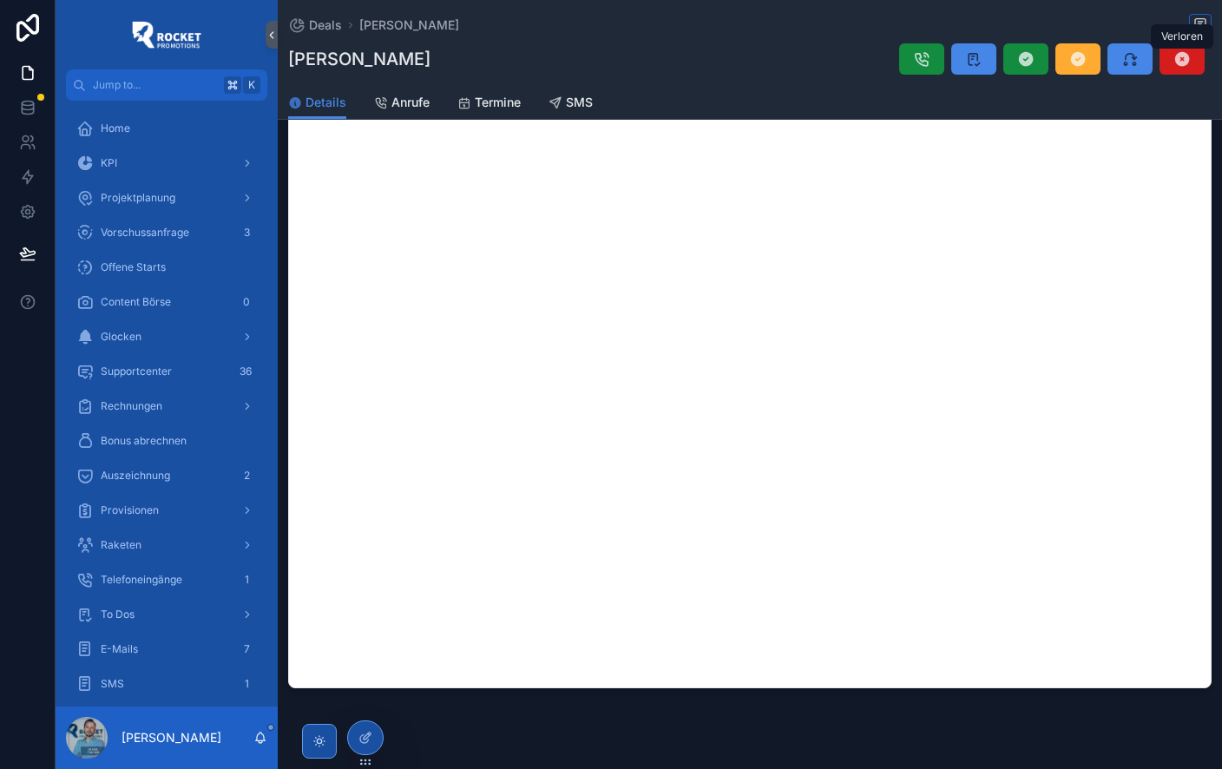
click at [1189, 60] on icon "scrollable content" at bounding box center [1181, 58] width 17 height 17
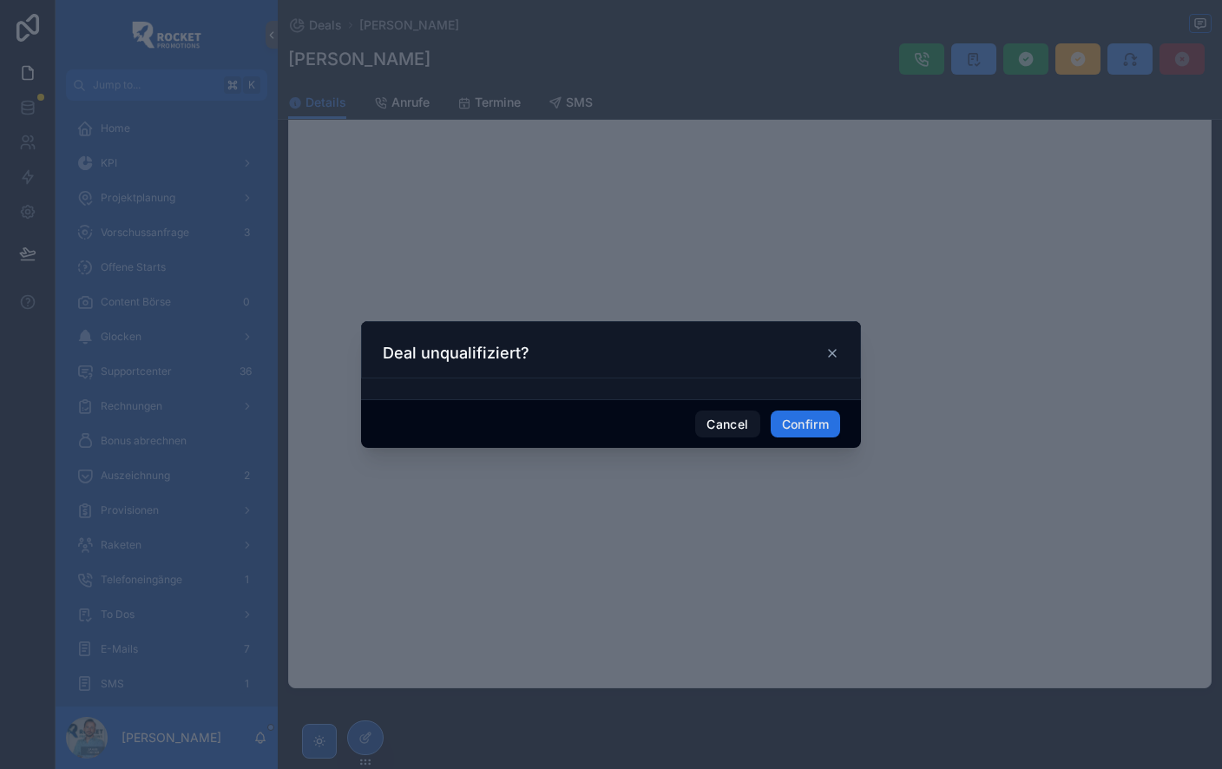
click at [812, 423] on button "Confirm" at bounding box center [805, 424] width 69 height 28
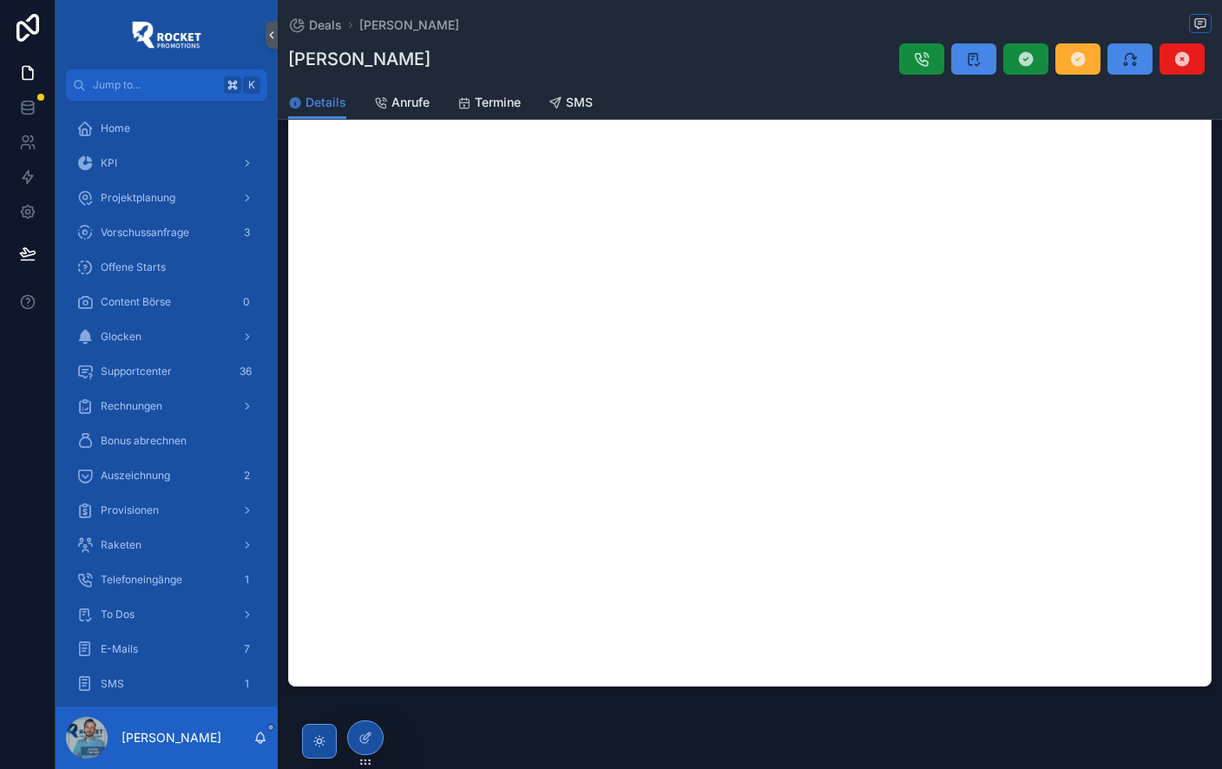
scroll to position [870, 0]
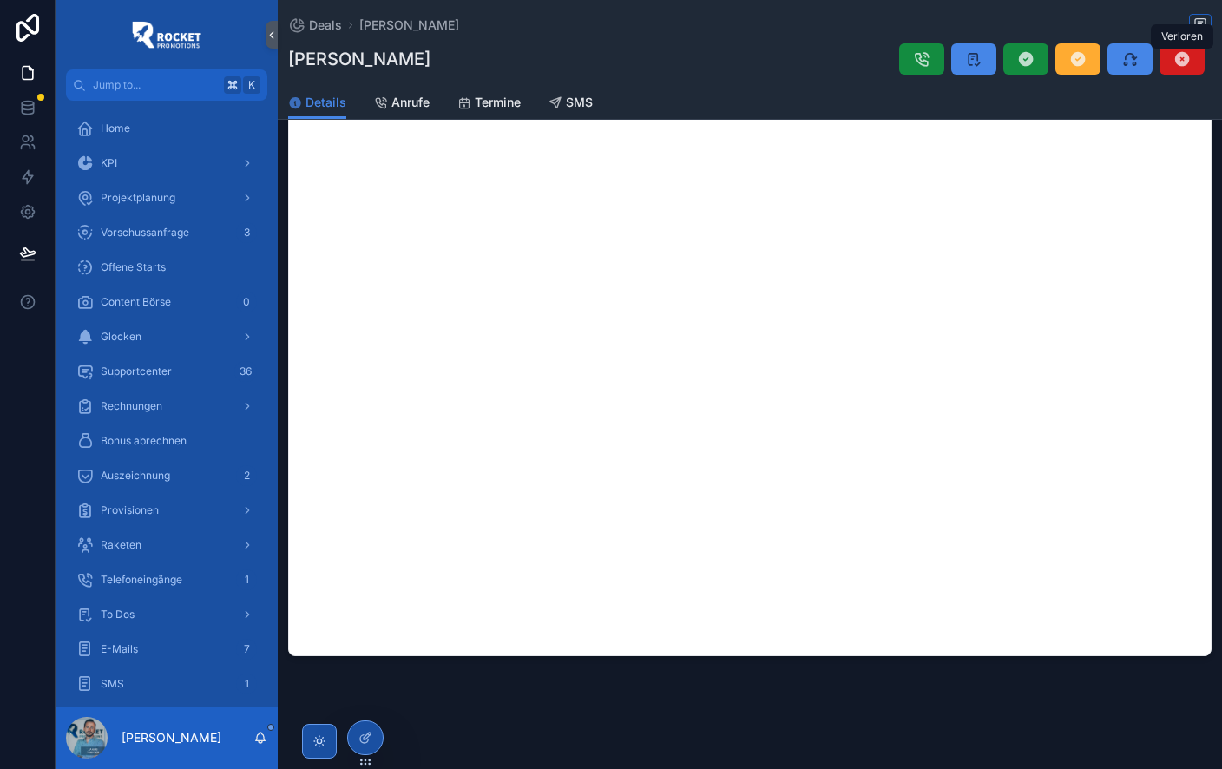
click at [1175, 56] on icon "scrollable content" at bounding box center [1181, 58] width 17 height 17
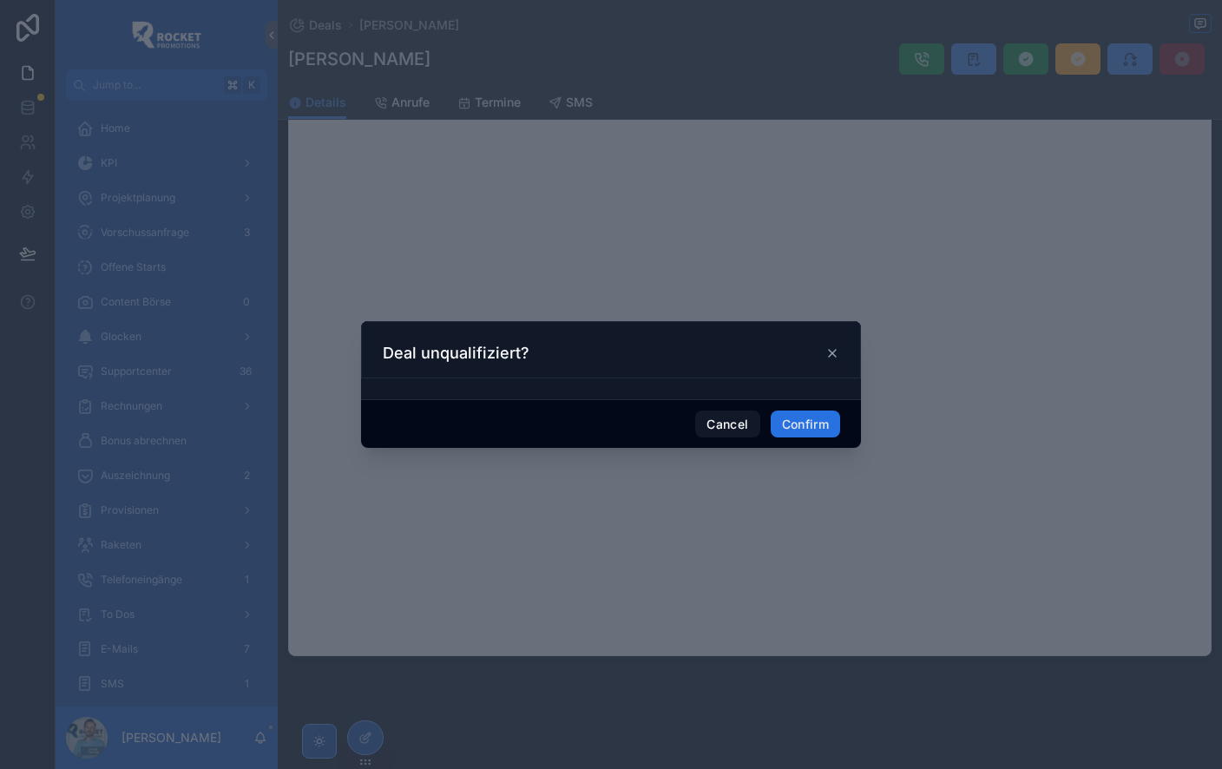
click at [806, 421] on button "Confirm" at bounding box center [805, 424] width 69 height 28
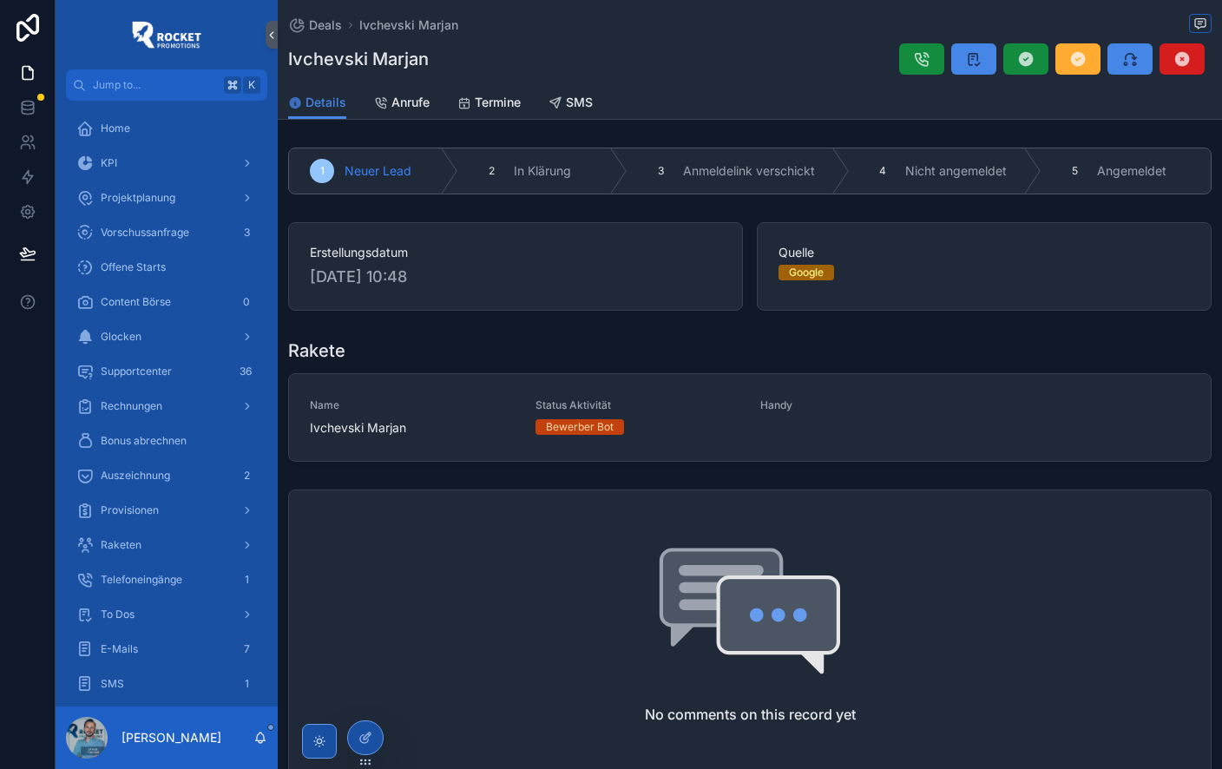
click at [1180, 67] on icon "scrollable content" at bounding box center [1181, 58] width 17 height 17
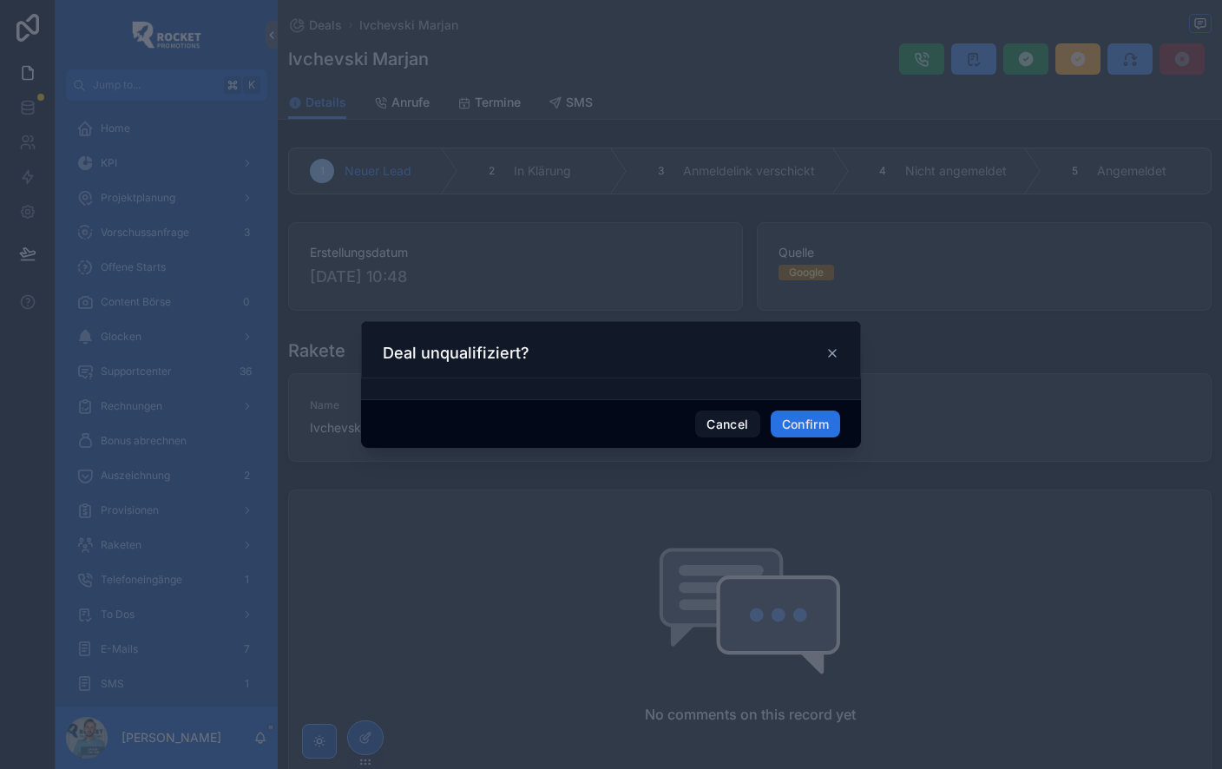
drag, startPoint x: 811, startPoint y: 430, endPoint x: 760, endPoint y: 325, distance: 116.8
click at [811, 430] on button "Confirm" at bounding box center [805, 424] width 69 height 28
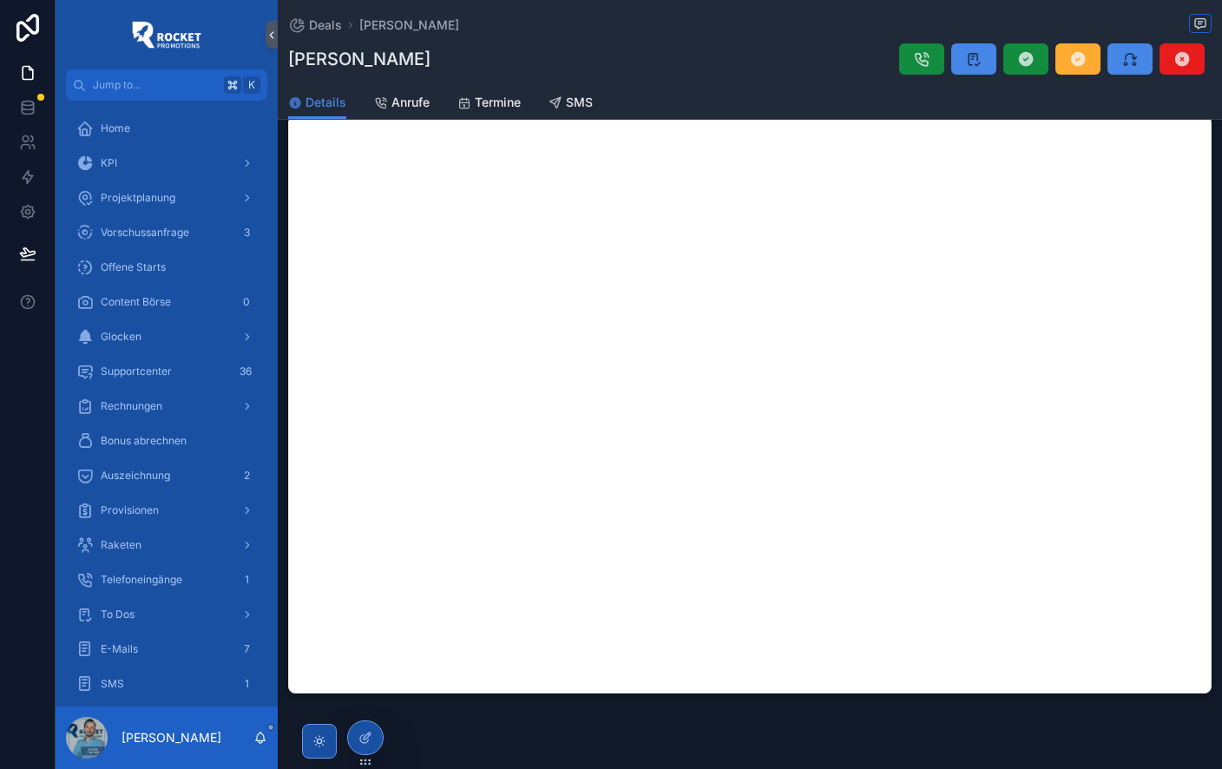
scroll to position [851, 0]
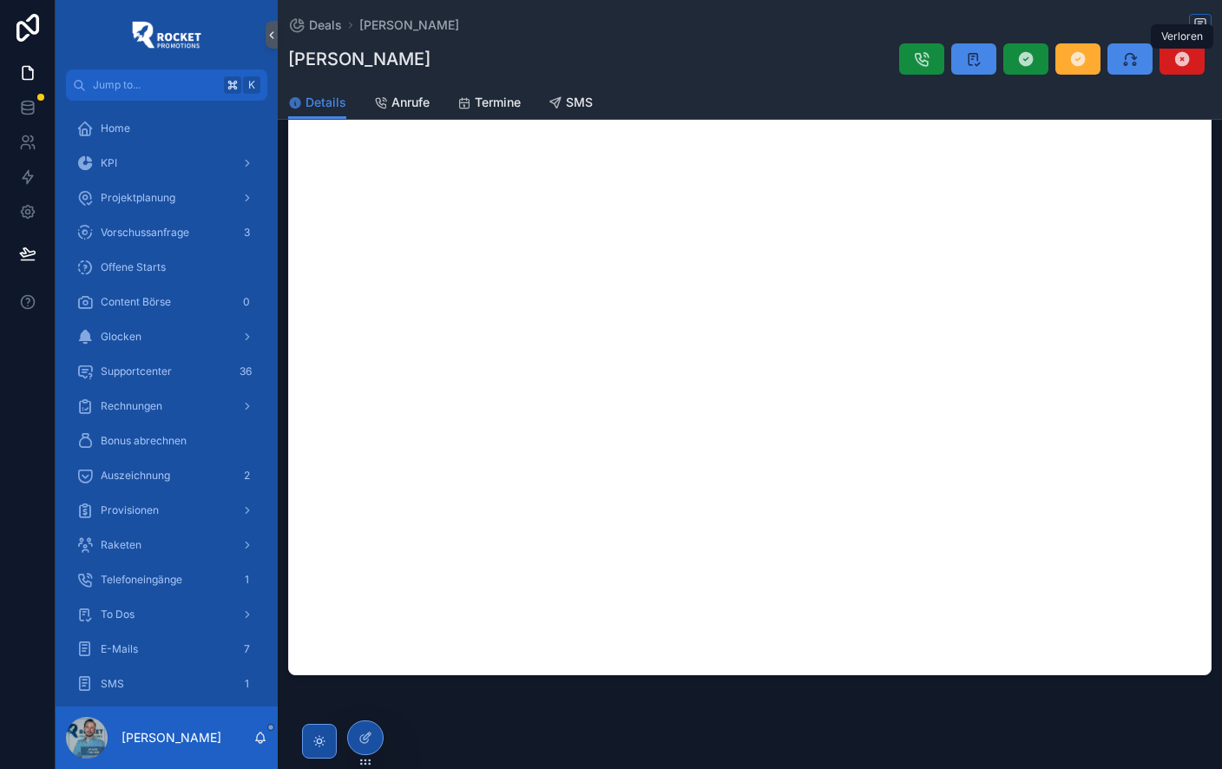
click at [1194, 63] on button "scrollable content" at bounding box center [1181, 58] width 45 height 31
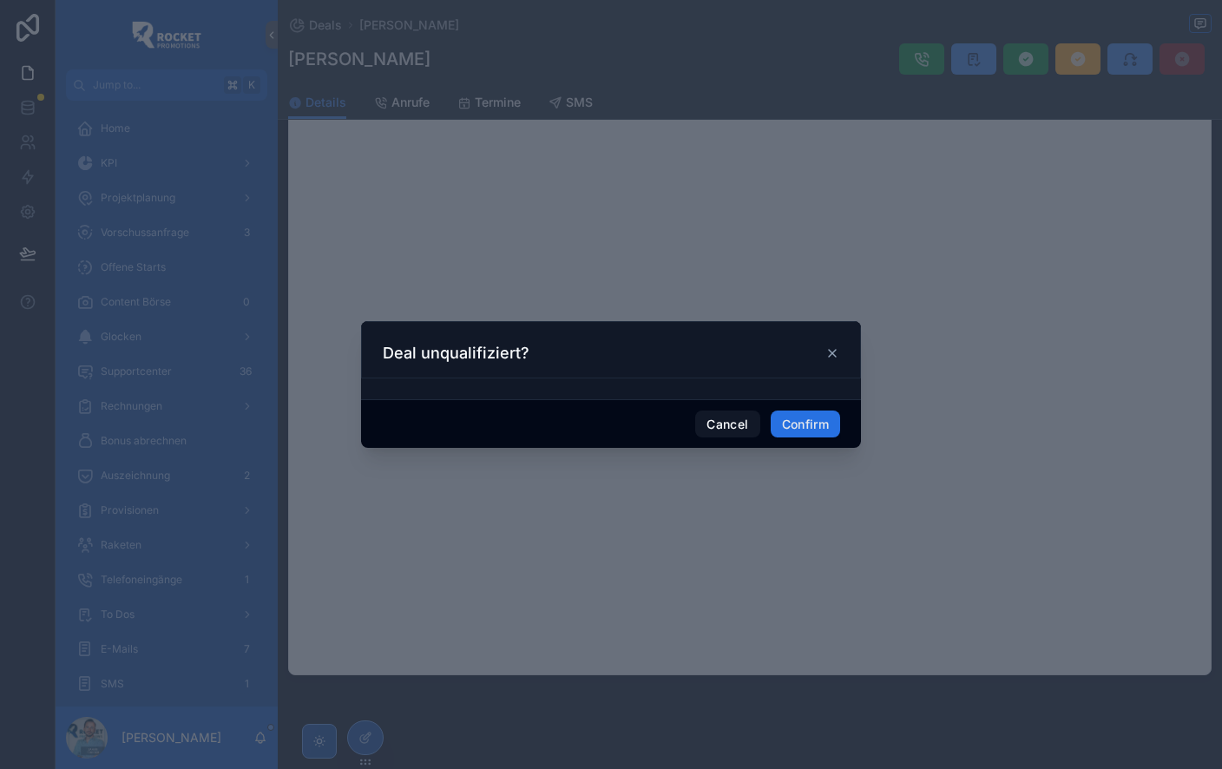
drag, startPoint x: 816, startPoint y: 425, endPoint x: 905, endPoint y: 54, distance: 382.0
click at [816, 425] on button "Confirm" at bounding box center [805, 424] width 69 height 28
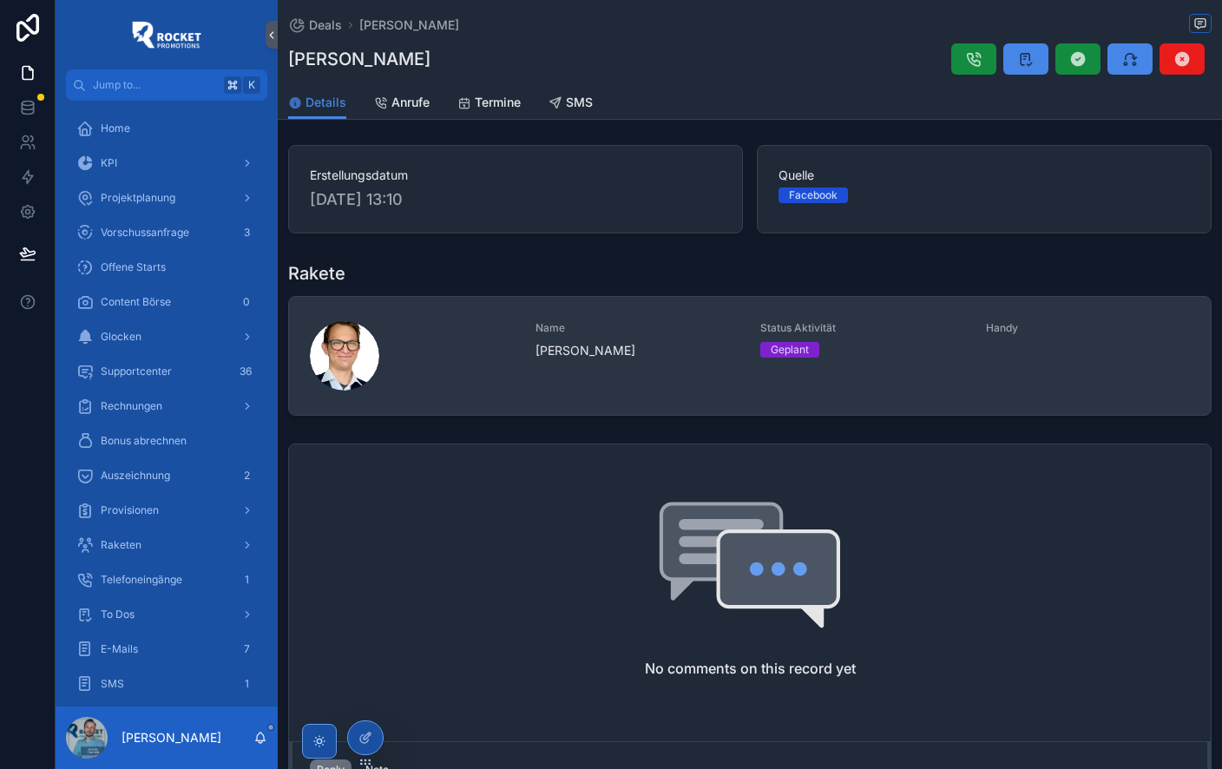
scroll to position [75, 0]
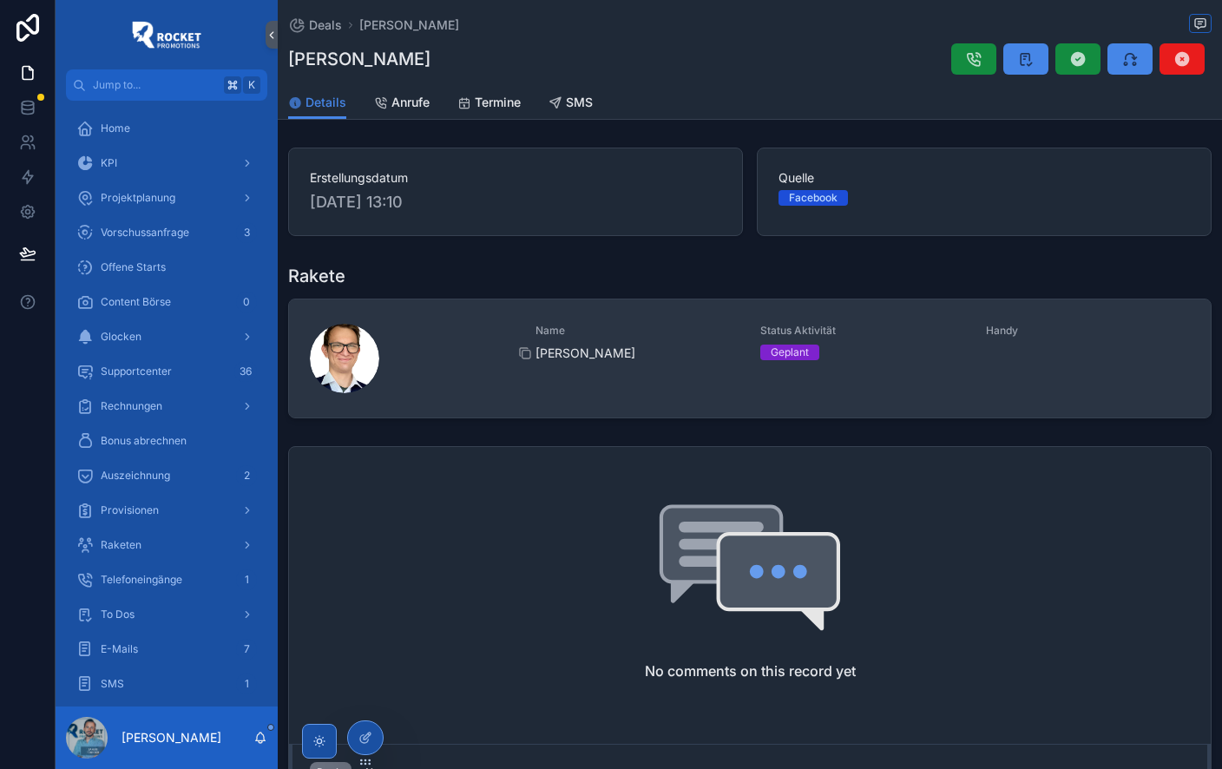
click at [694, 358] on span "Marco Wolfram" at bounding box center [637, 352] width 205 height 17
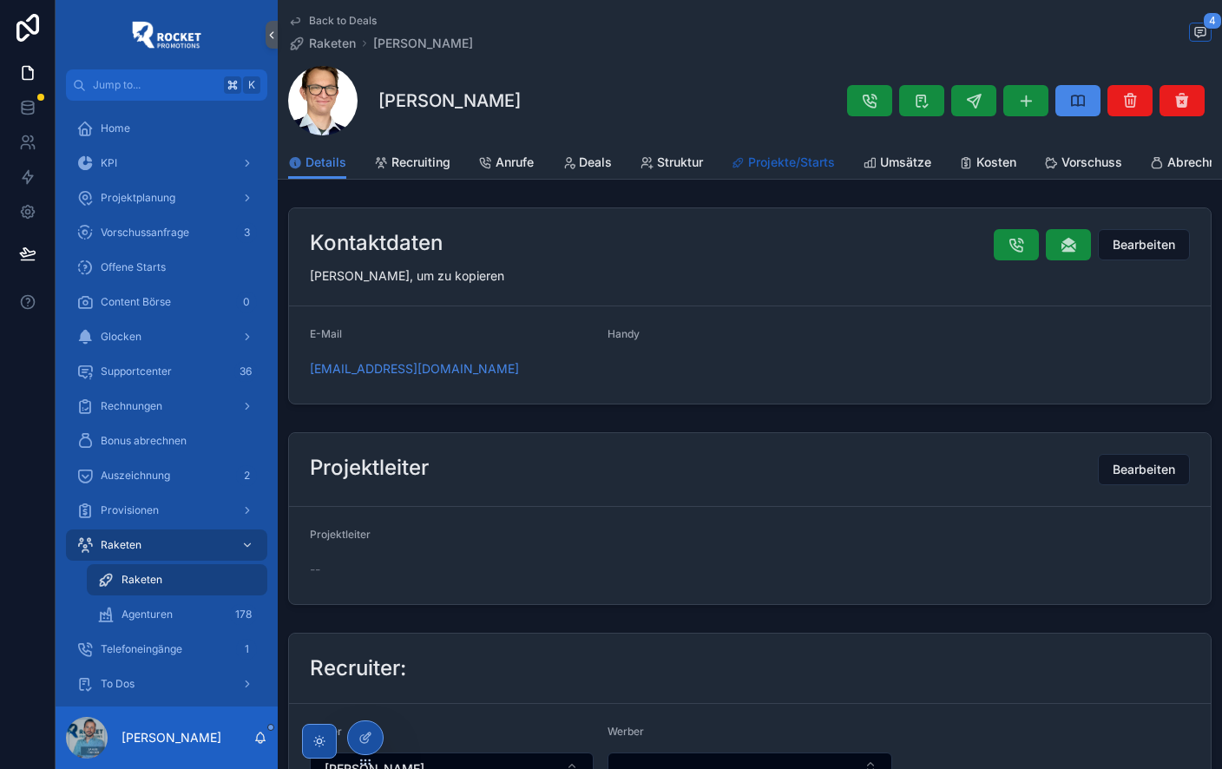
click at [796, 165] on span "Projekte/Starts" at bounding box center [791, 162] width 87 height 17
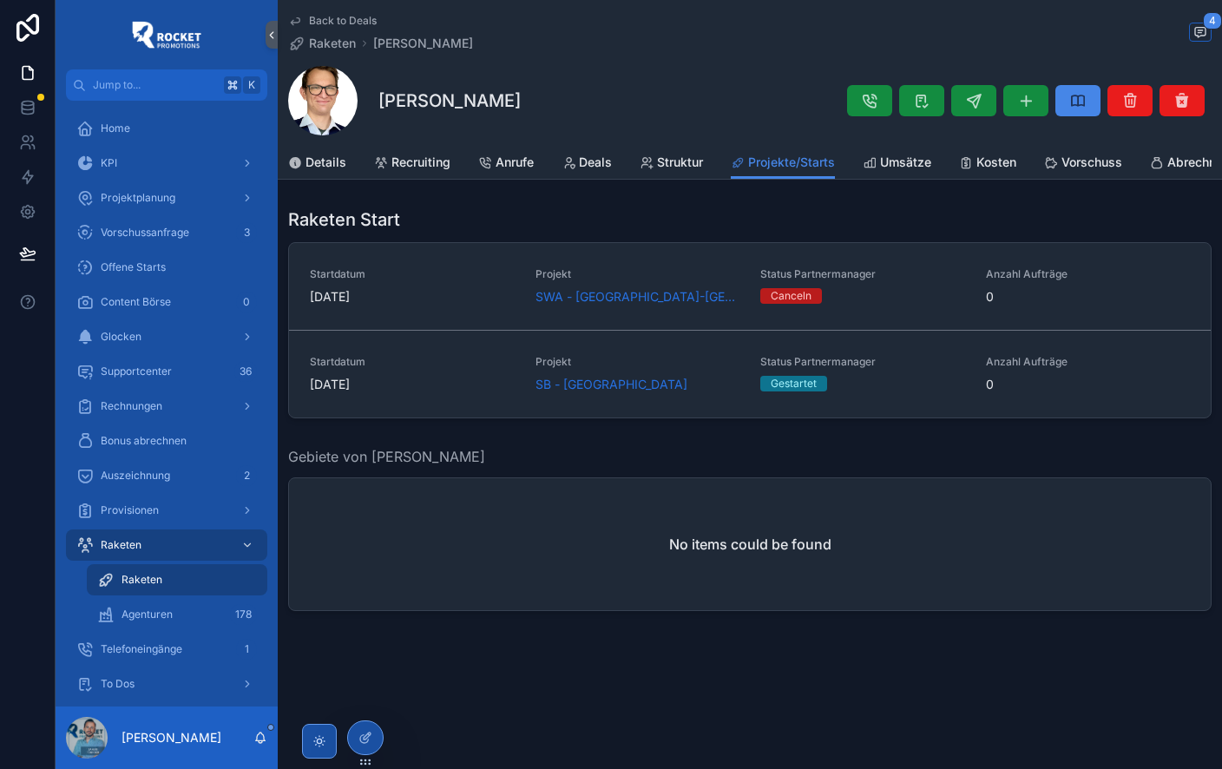
click at [351, 19] on span "Back to Deals" at bounding box center [343, 21] width 68 height 14
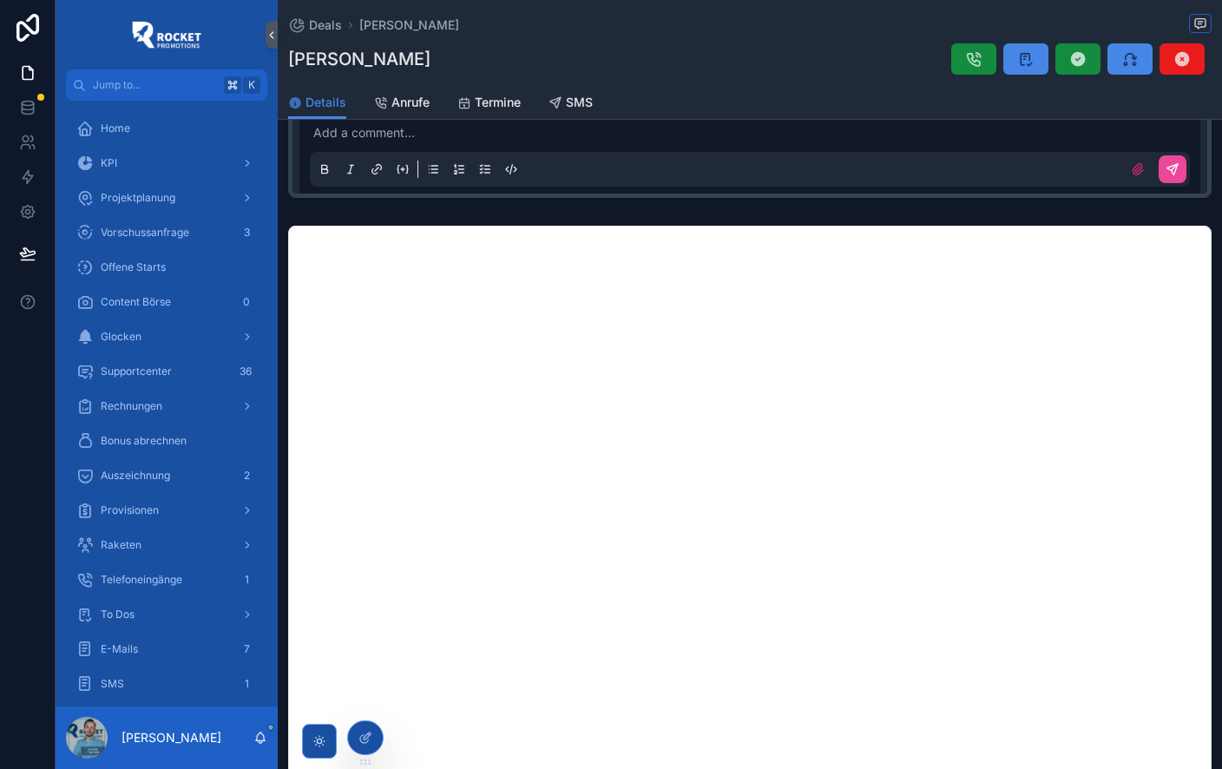
scroll to position [751, 0]
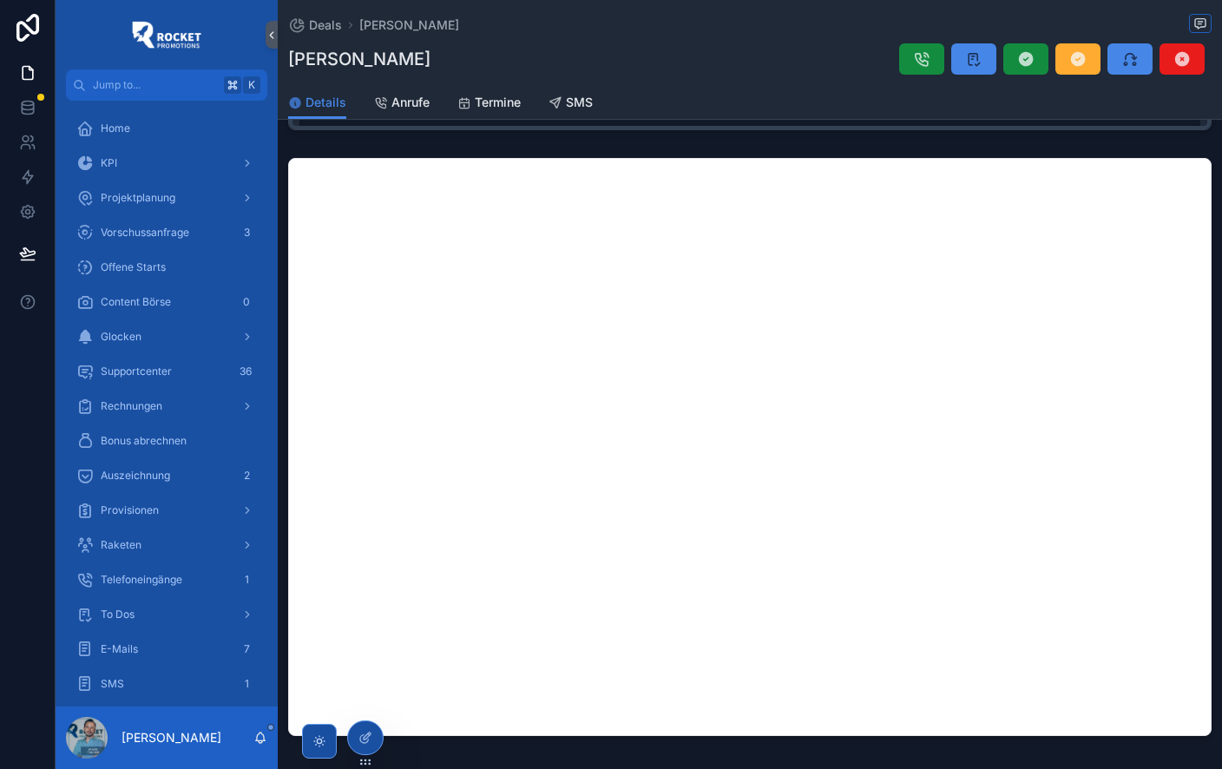
scroll to position [876, 0]
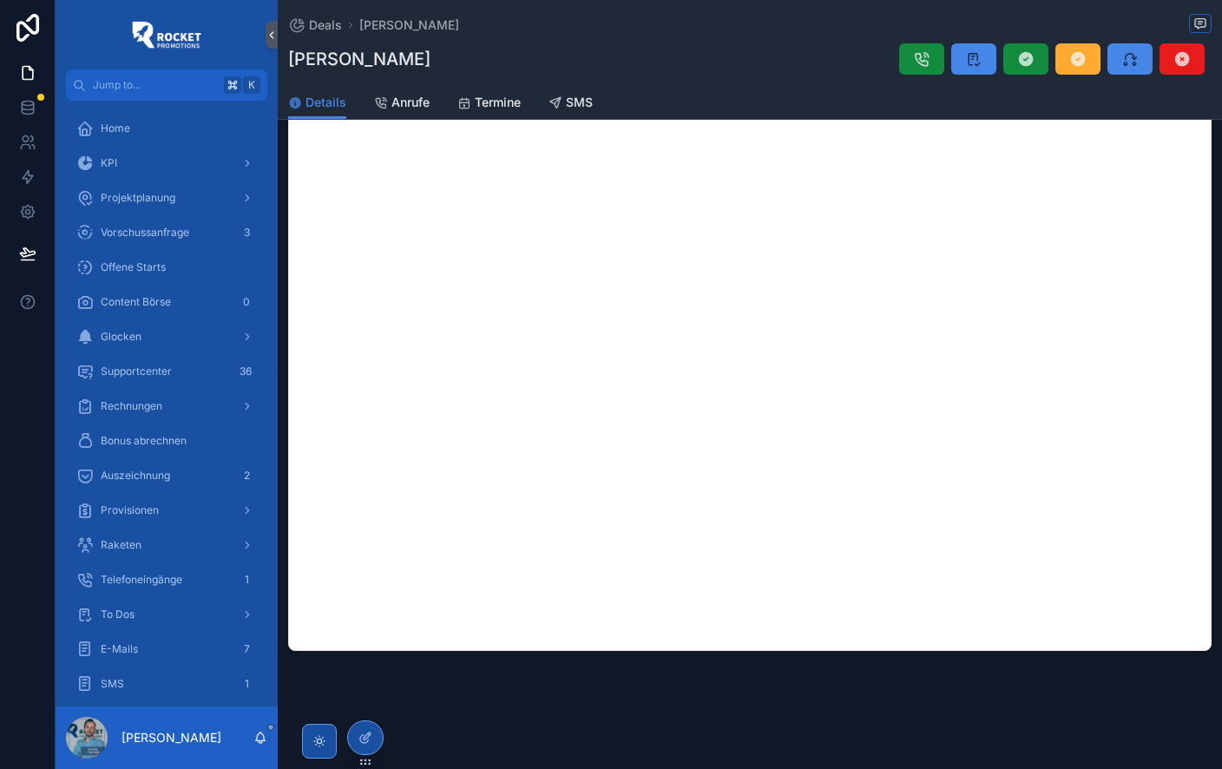
click at [735, 367] on iframe "scrollable content" at bounding box center [749, 362] width 921 height 577
